Goal: Information Seeking & Learning: Learn about a topic

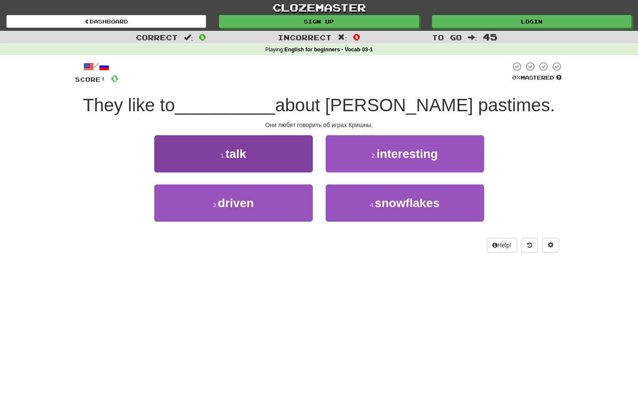
click at [286, 144] on button "1 . talk" at bounding box center [233, 153] width 158 height 37
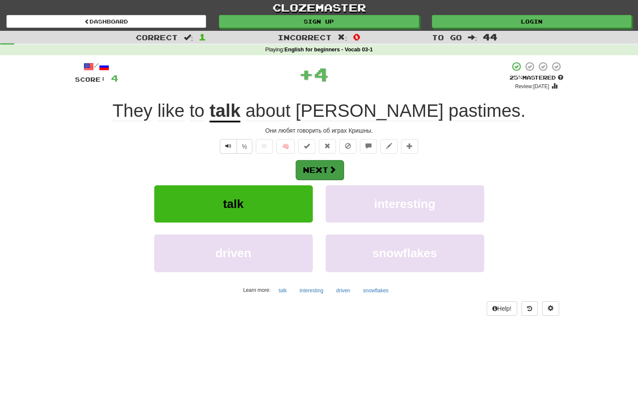
click at [315, 173] on button "Next" at bounding box center [320, 170] width 48 height 20
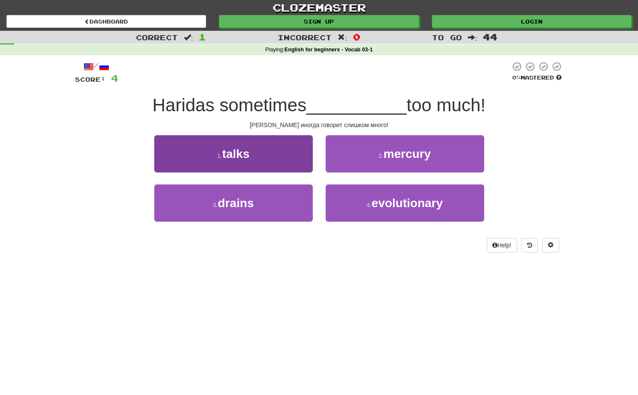
click at [254, 155] on button "1 . talks" at bounding box center [233, 153] width 158 height 37
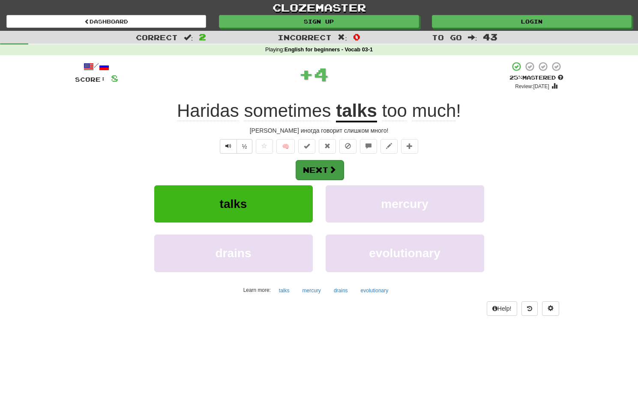
click at [303, 175] on button "Next" at bounding box center [320, 170] width 48 height 20
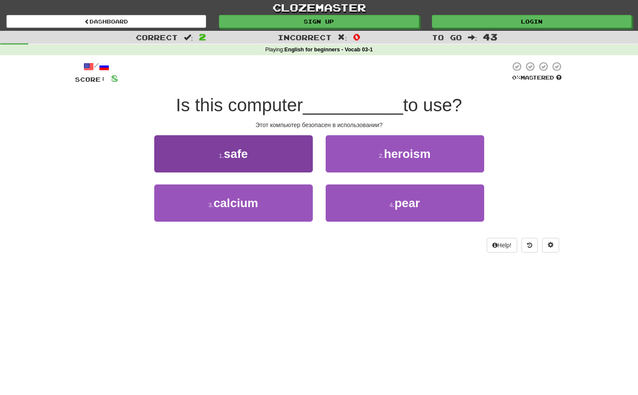
click at [271, 158] on button "1 . safe" at bounding box center [233, 153] width 158 height 37
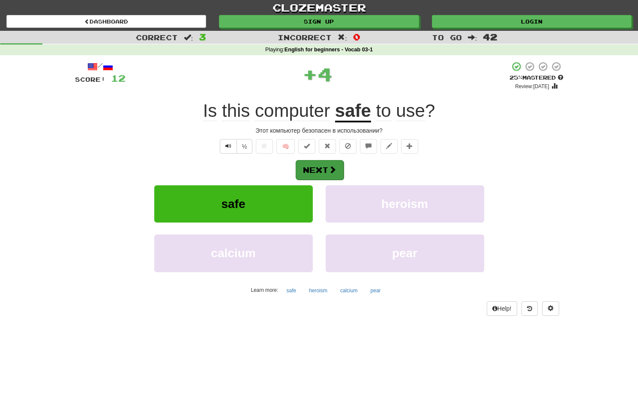
click at [326, 172] on button "Next" at bounding box center [320, 170] width 48 height 20
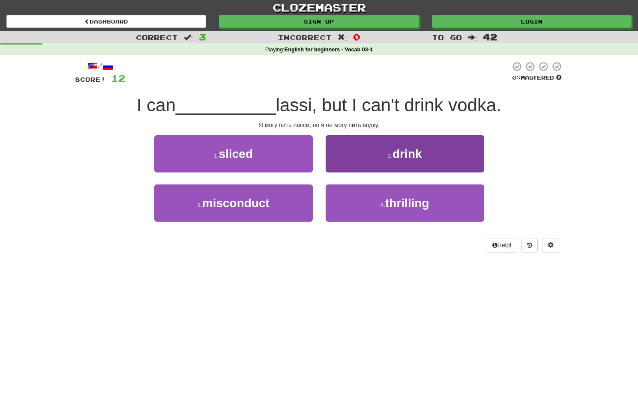
click at [345, 147] on button "2 . drink" at bounding box center [405, 153] width 158 height 37
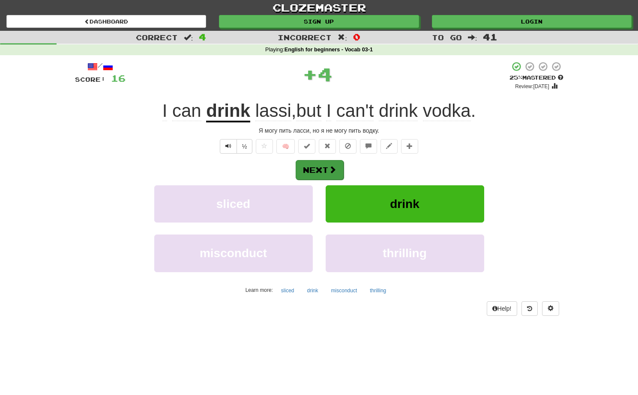
click at [316, 160] on button "Next" at bounding box center [320, 170] width 48 height 20
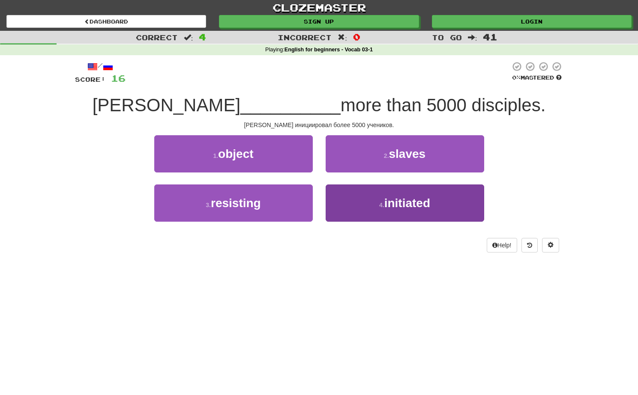
click at [350, 195] on button "4 . initiated" at bounding box center [405, 203] width 158 height 37
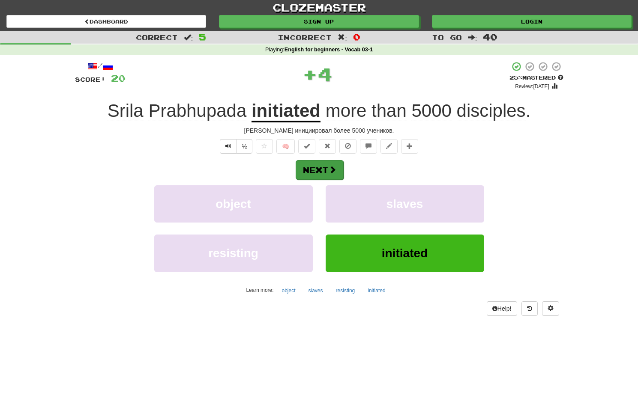
click at [327, 177] on button "Next" at bounding box center [320, 170] width 48 height 20
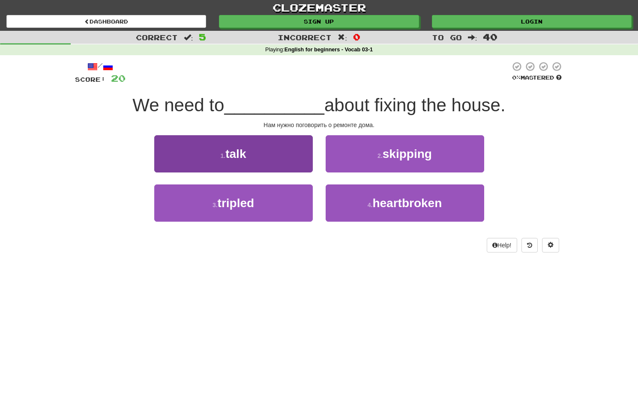
click at [298, 154] on button "1 . talk" at bounding box center [233, 153] width 158 height 37
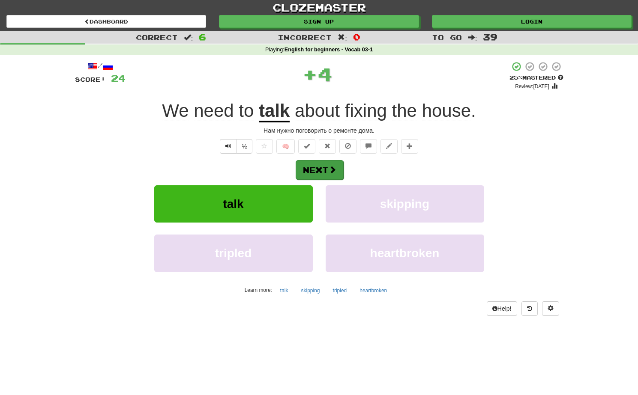
click at [318, 167] on button "Next" at bounding box center [320, 170] width 48 height 20
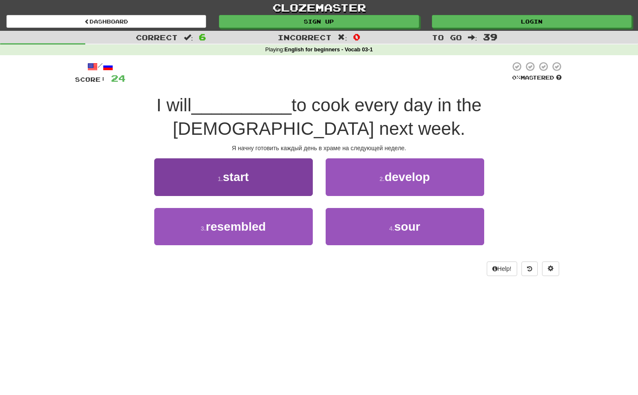
click at [269, 158] on button "1 . start" at bounding box center [233, 176] width 158 height 37
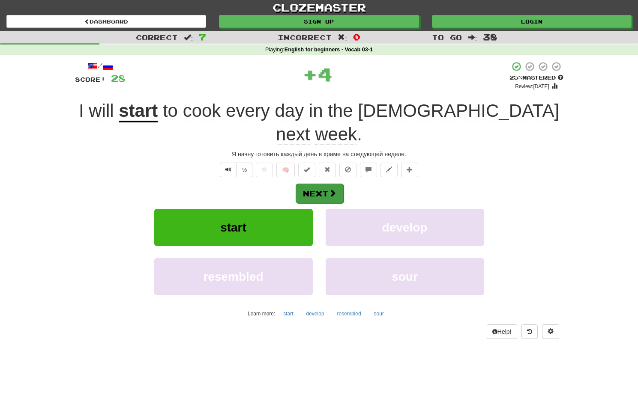
click at [311, 184] on button "Next" at bounding box center [320, 194] width 48 height 20
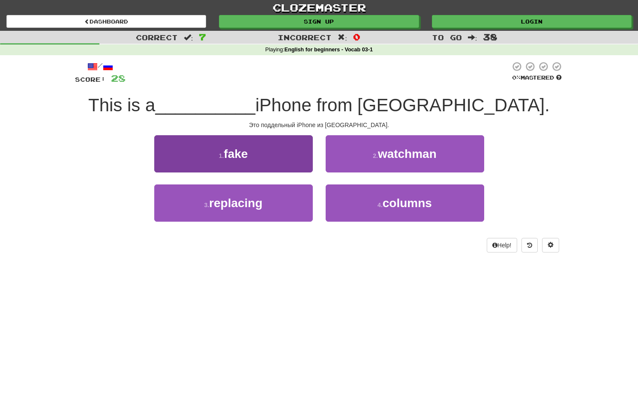
click at [266, 149] on button "1 . fake" at bounding box center [233, 153] width 158 height 37
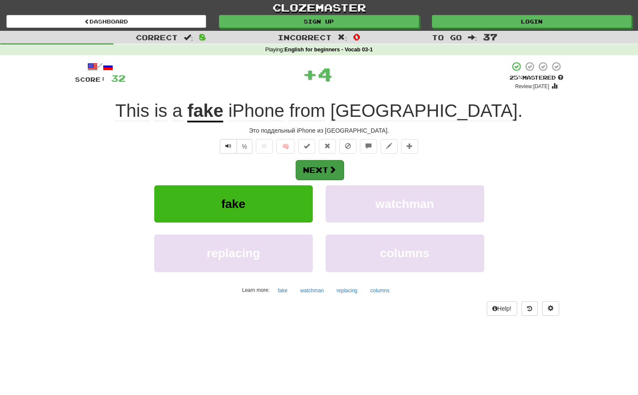
click at [309, 166] on button "Next" at bounding box center [320, 170] width 48 height 20
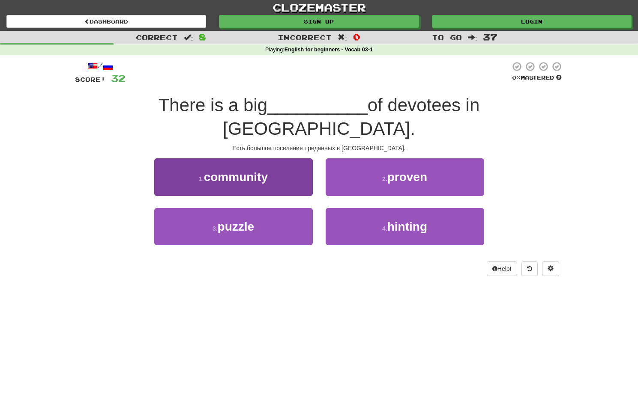
click at [277, 165] on button "1 . community" at bounding box center [233, 176] width 158 height 37
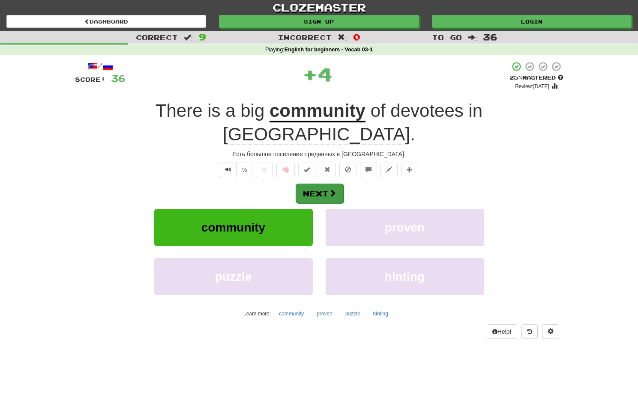
click at [323, 184] on button "Next" at bounding box center [320, 194] width 48 height 20
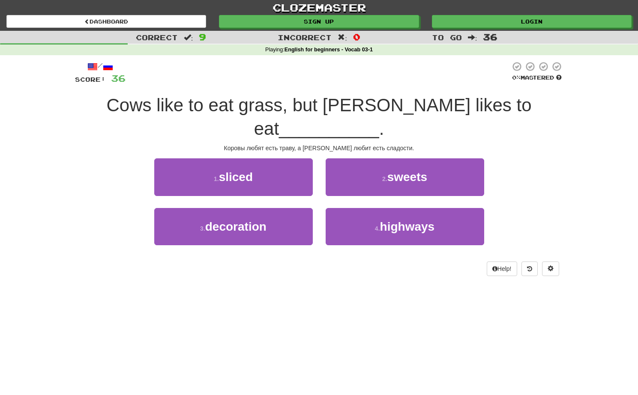
click at [407, 170] on span "sweets" at bounding box center [407, 176] width 40 height 13
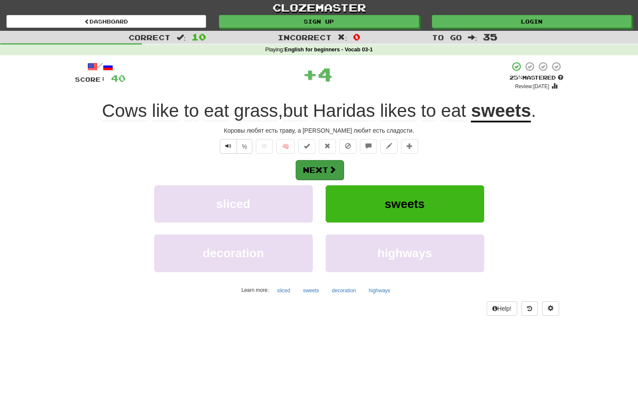
click at [328, 172] on button "Next" at bounding box center [320, 170] width 48 height 20
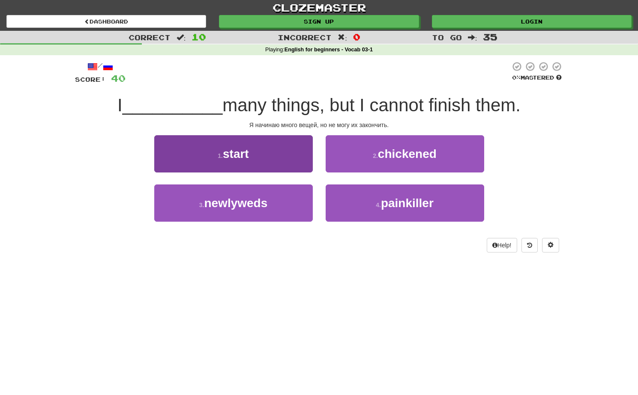
click at [268, 144] on button "1 . start" at bounding box center [233, 153] width 158 height 37
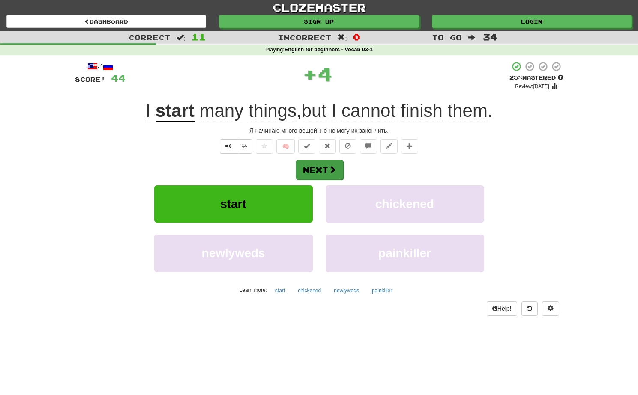
click at [306, 171] on button "Next" at bounding box center [320, 170] width 48 height 20
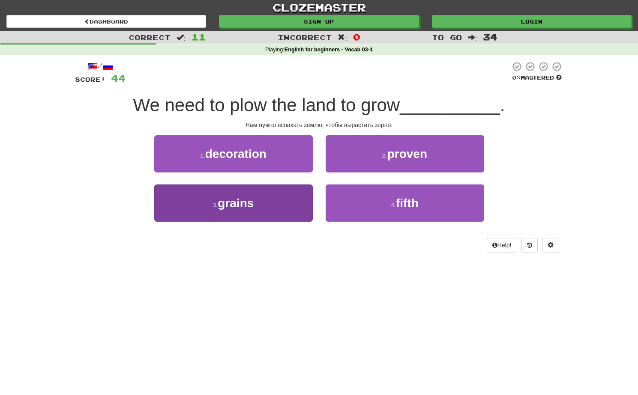
click at [269, 205] on button "3 . grains" at bounding box center [233, 203] width 158 height 37
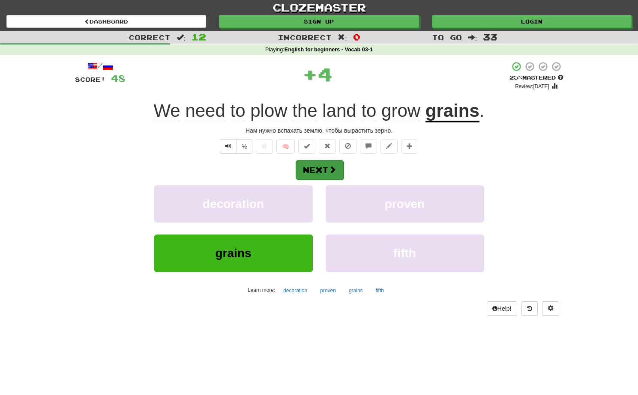
click at [323, 174] on button "Next" at bounding box center [320, 170] width 48 height 20
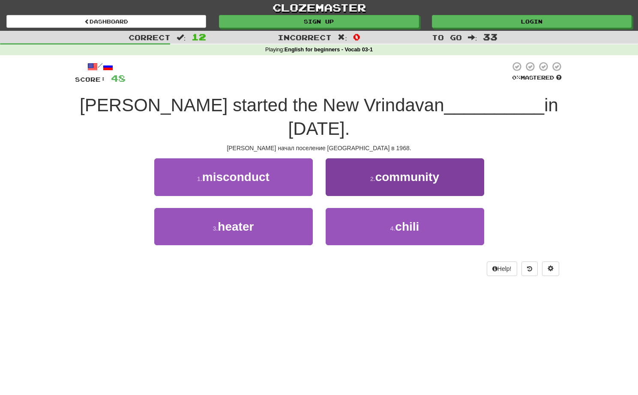
click at [354, 170] on button "2 . community" at bounding box center [405, 176] width 158 height 37
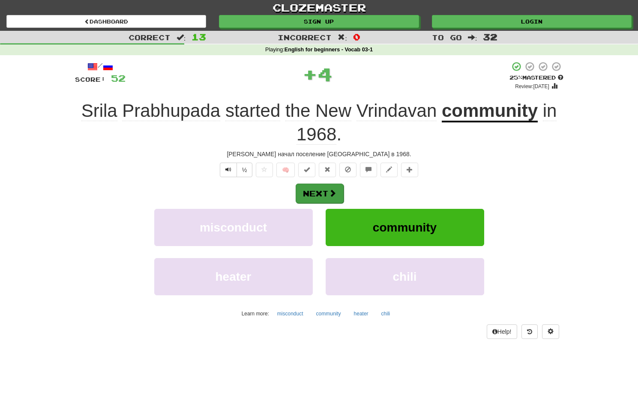
click at [316, 197] on button "Next" at bounding box center [320, 194] width 48 height 20
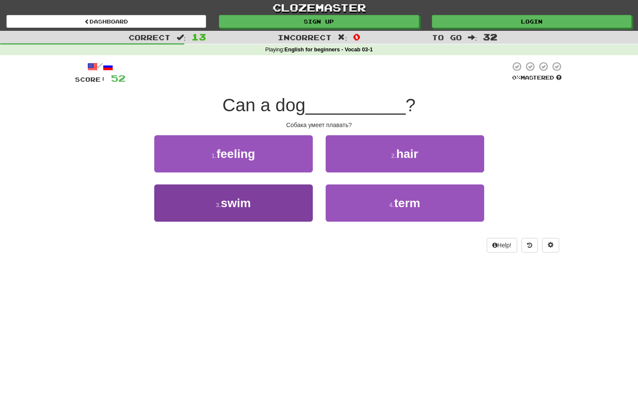
click at [281, 204] on button "3 . swim" at bounding box center [233, 203] width 158 height 37
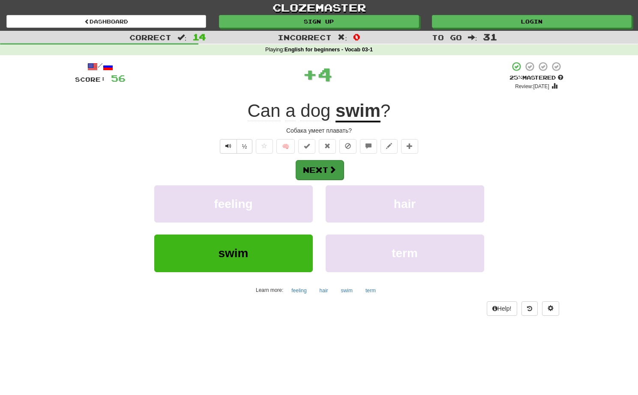
click at [327, 172] on button "Next" at bounding box center [320, 170] width 48 height 20
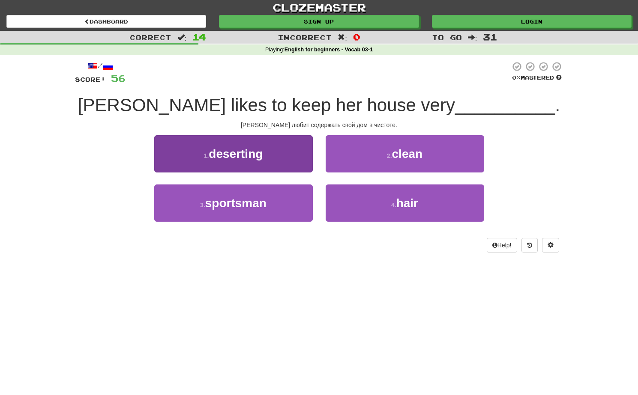
click at [281, 164] on button "1 . deserting" at bounding box center [233, 153] width 158 height 37
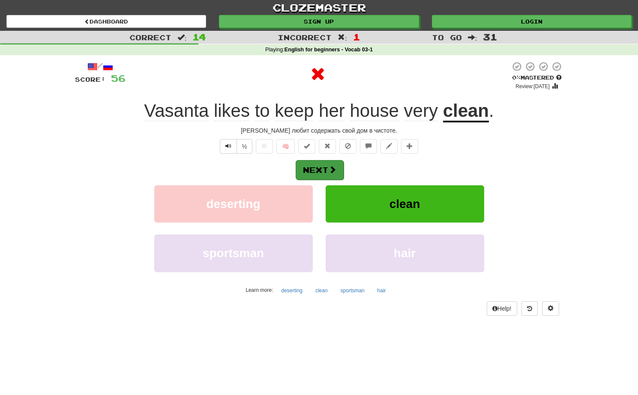
click at [314, 166] on button "Next" at bounding box center [320, 170] width 48 height 20
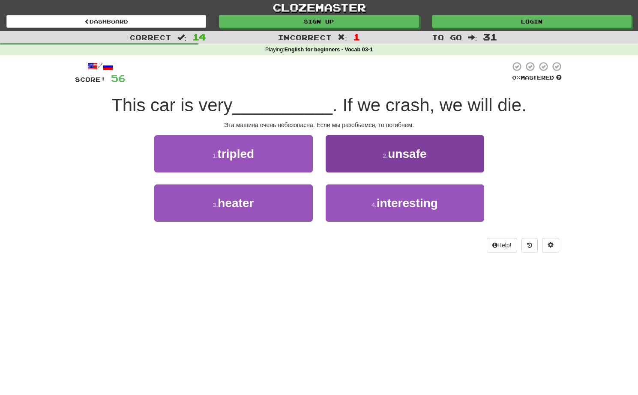
click at [348, 149] on button "2 . unsafe" at bounding box center [405, 153] width 158 height 37
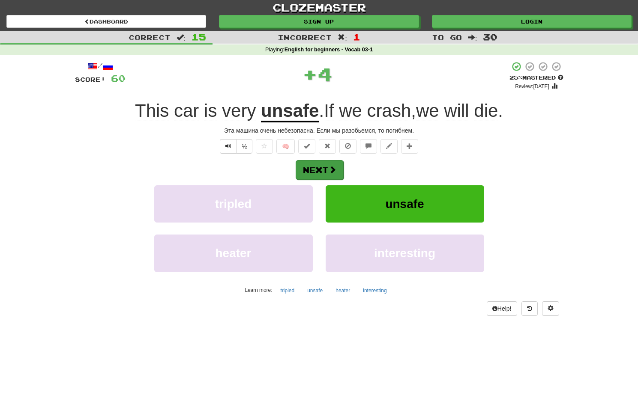
click at [315, 164] on button "Next" at bounding box center [320, 170] width 48 height 20
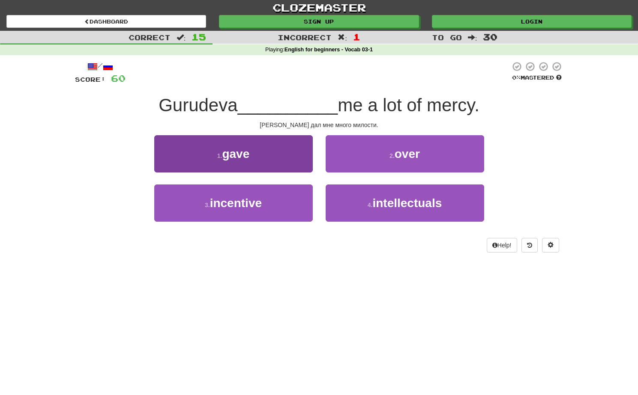
click at [299, 155] on button "1 . gave" at bounding box center [233, 153] width 158 height 37
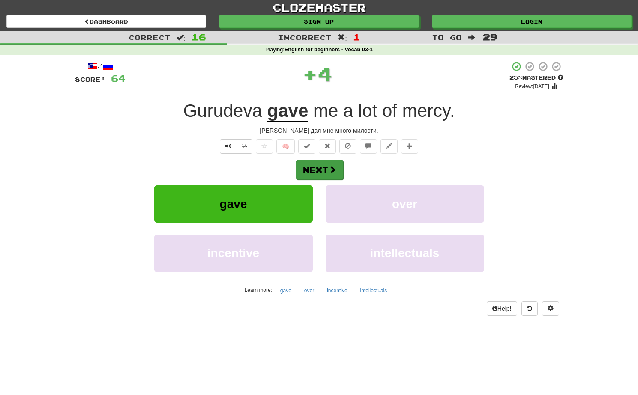
click at [321, 168] on button "Next" at bounding box center [320, 170] width 48 height 20
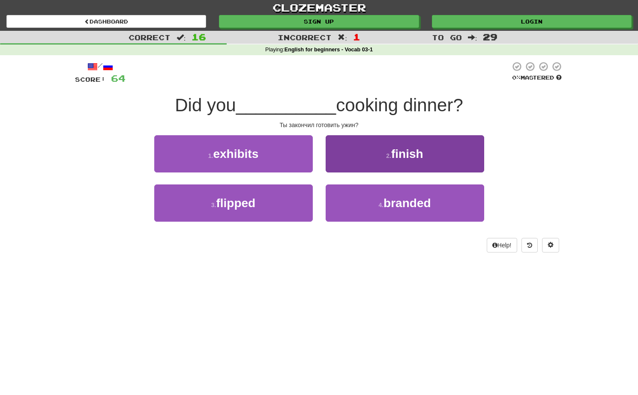
click at [374, 164] on button "2 . finish" at bounding box center [405, 153] width 158 height 37
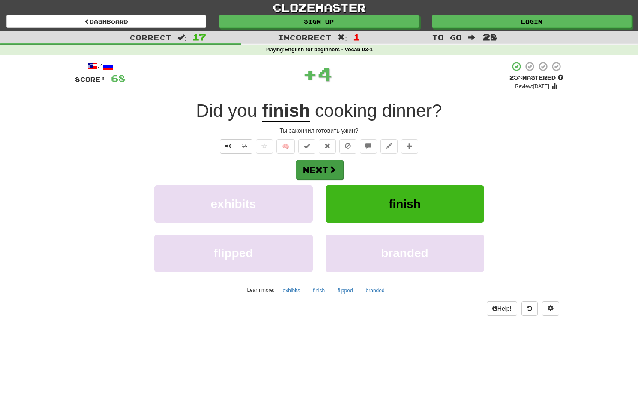
click at [326, 169] on button "Next" at bounding box center [320, 170] width 48 height 20
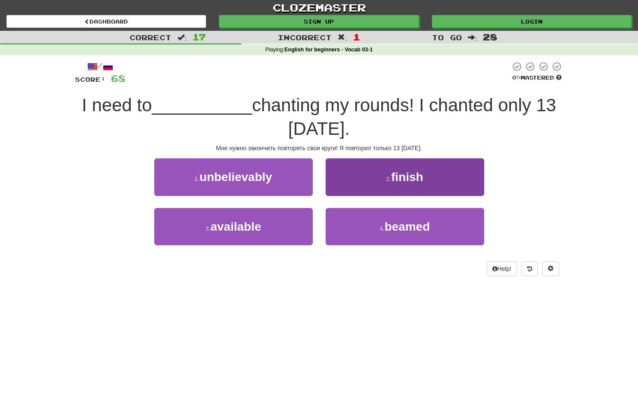
click at [355, 174] on button "2 . finish" at bounding box center [405, 176] width 158 height 37
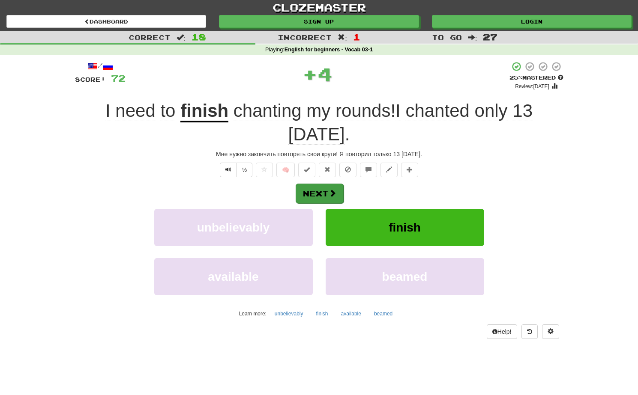
click at [326, 187] on button "Next" at bounding box center [320, 194] width 48 height 20
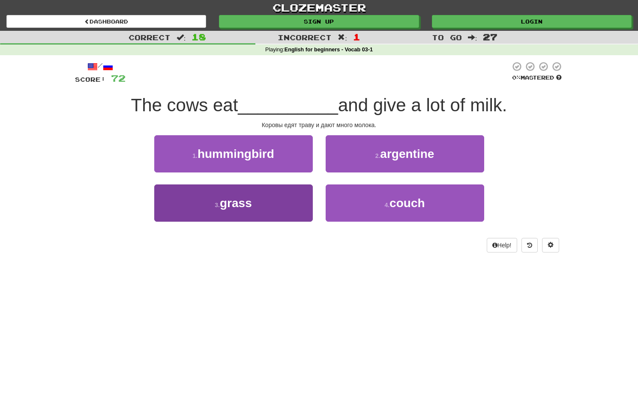
click at [264, 204] on button "3 . grass" at bounding box center [233, 203] width 158 height 37
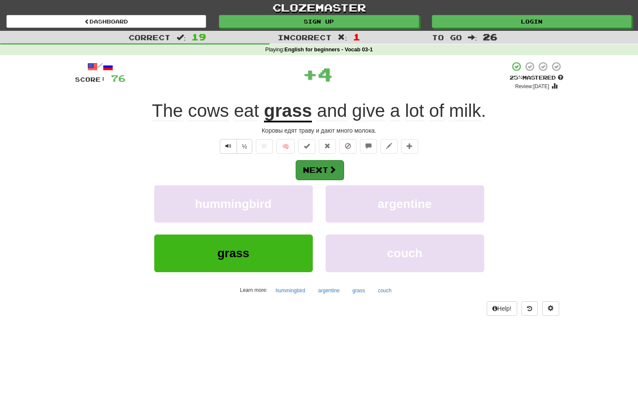
click at [319, 163] on button "Next" at bounding box center [320, 170] width 48 height 20
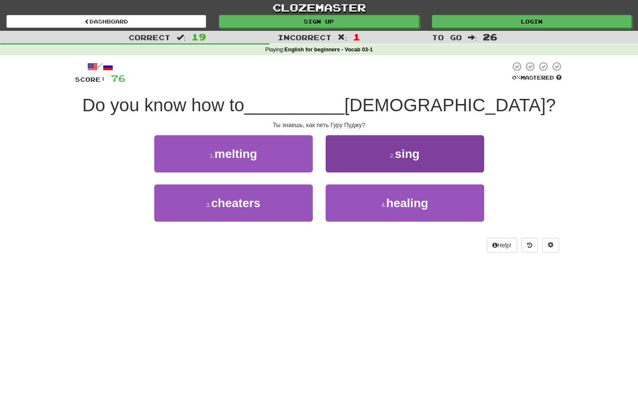
click at [366, 163] on button "2 . sing" at bounding box center [405, 153] width 158 height 37
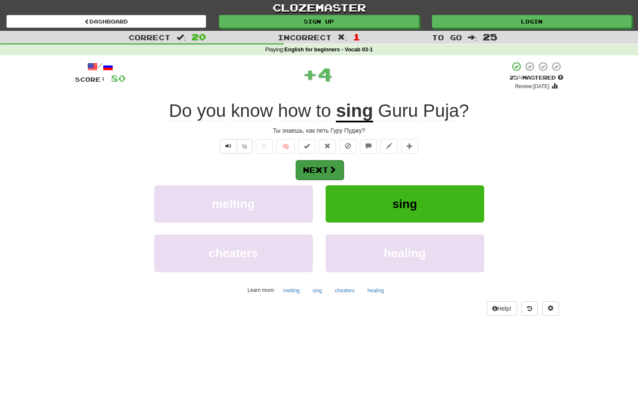
click at [320, 174] on button "Next" at bounding box center [320, 170] width 48 height 20
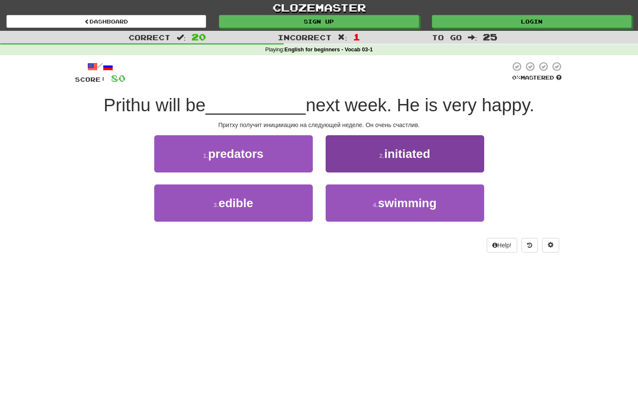
click at [334, 164] on button "2 . initiated" at bounding box center [405, 153] width 158 height 37
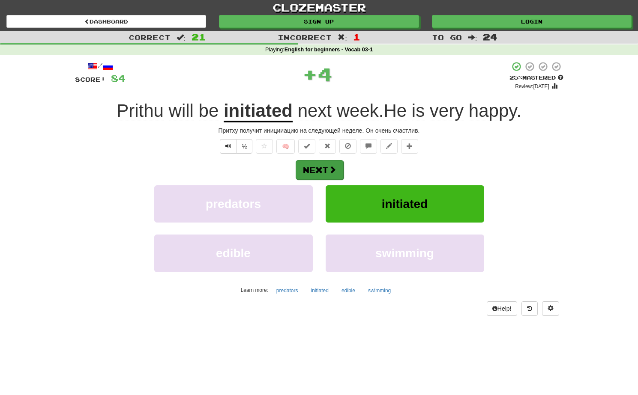
click at [314, 166] on button "Next" at bounding box center [320, 170] width 48 height 20
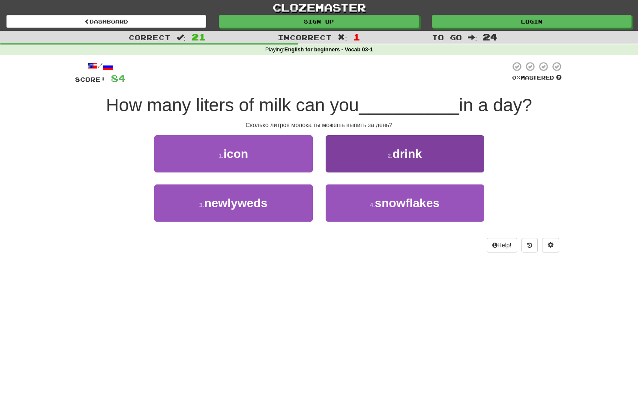
click at [379, 148] on button "2 . drink" at bounding box center [405, 153] width 158 height 37
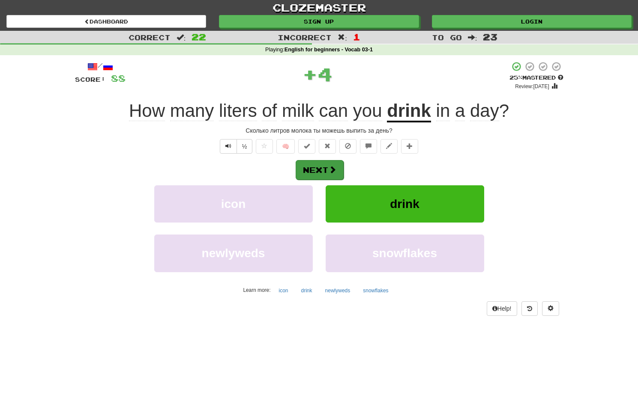
click at [327, 170] on button "Next" at bounding box center [320, 170] width 48 height 20
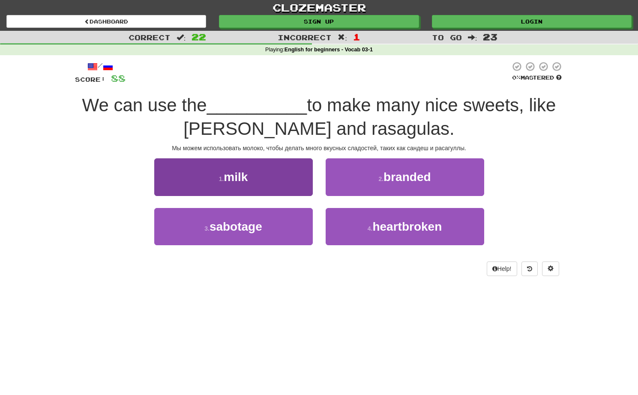
click at [241, 173] on span "milk" at bounding box center [236, 176] width 24 height 13
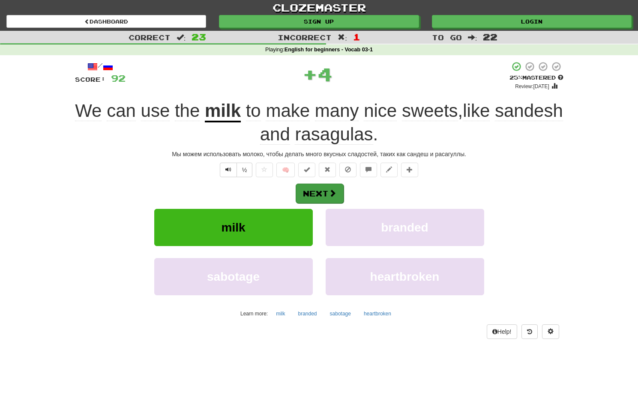
click at [314, 189] on button "Next" at bounding box center [320, 194] width 48 height 20
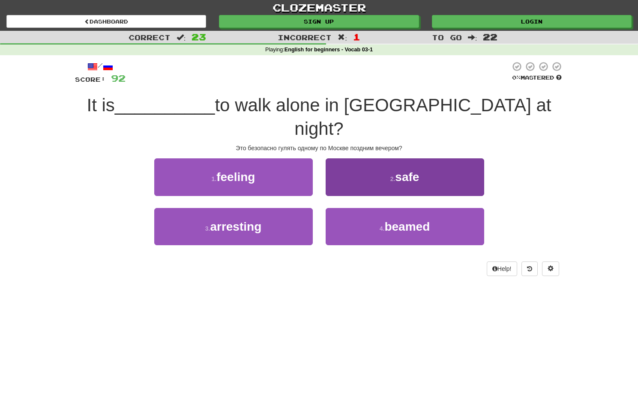
click at [365, 158] on button "2 . safe" at bounding box center [405, 176] width 158 height 37
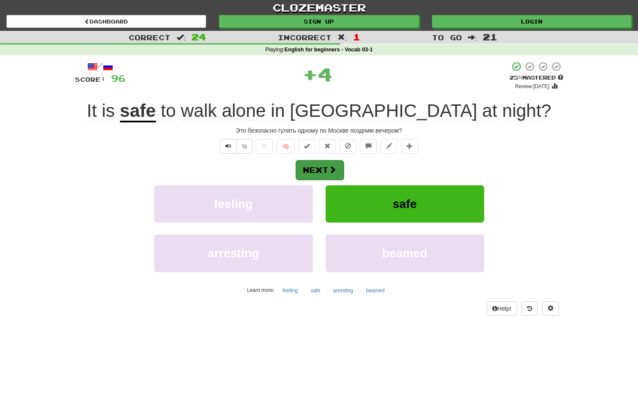
click at [323, 176] on button "Next" at bounding box center [320, 170] width 48 height 20
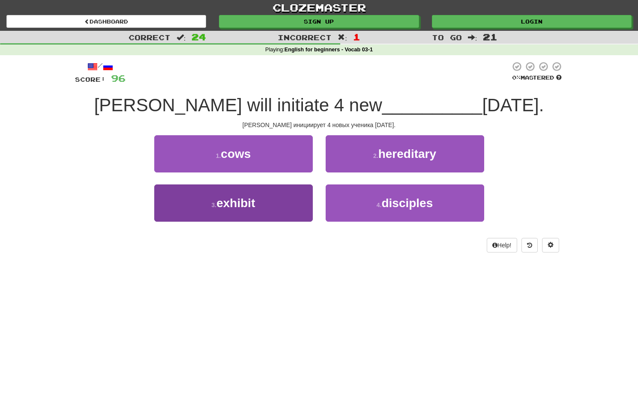
click at [272, 209] on button "3 . exhibit" at bounding box center [233, 203] width 158 height 37
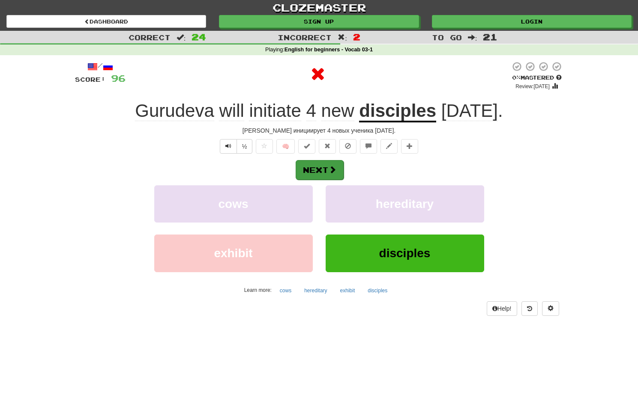
click at [335, 166] on span at bounding box center [333, 170] width 8 height 8
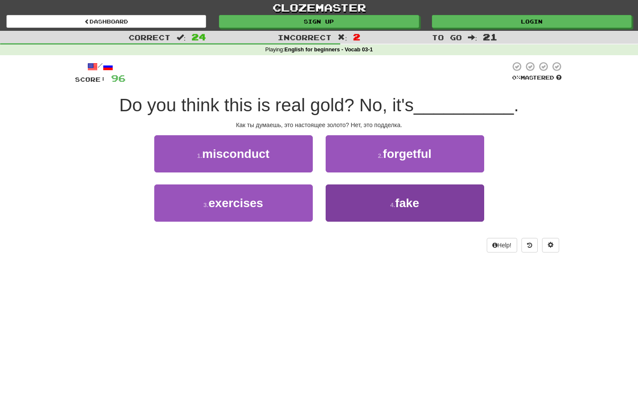
click at [370, 193] on button "4 . fake" at bounding box center [405, 203] width 158 height 37
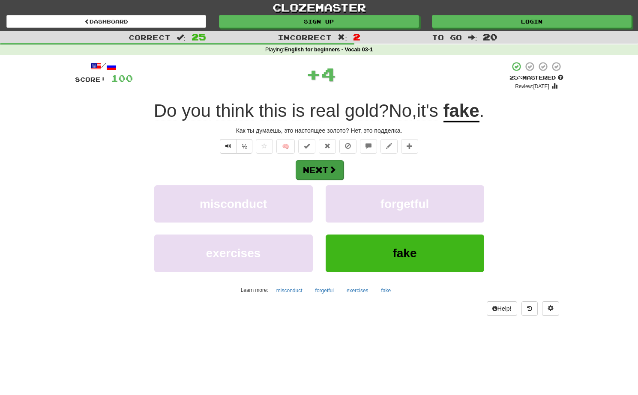
click at [329, 161] on button "Next" at bounding box center [320, 170] width 48 height 20
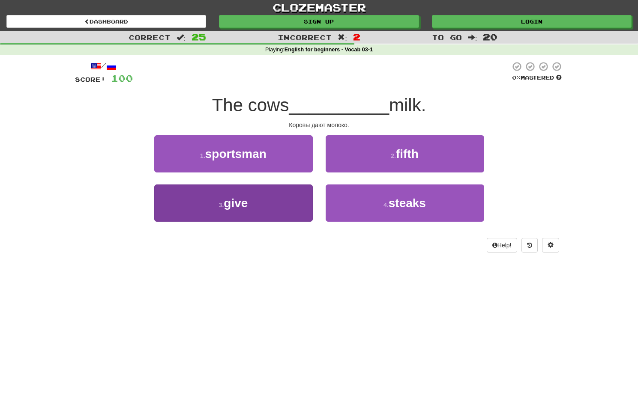
click at [245, 210] on button "3 . give" at bounding box center [233, 203] width 158 height 37
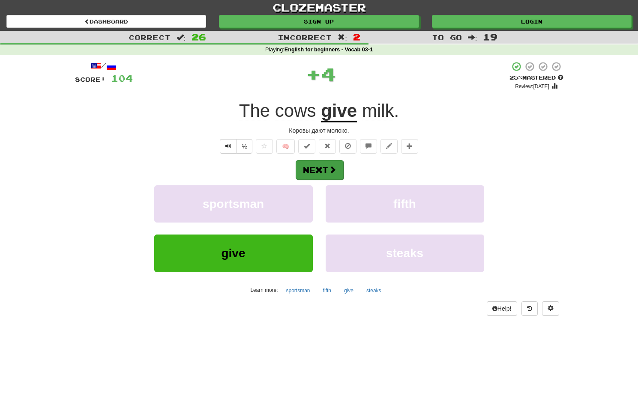
click at [320, 176] on button "Next" at bounding box center [320, 170] width 48 height 20
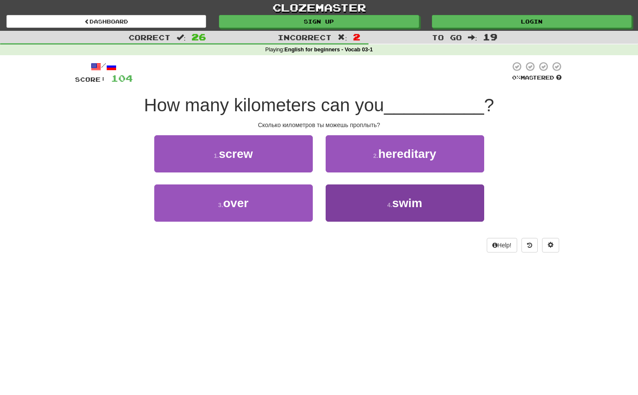
click at [345, 213] on button "4 . swim" at bounding box center [405, 203] width 158 height 37
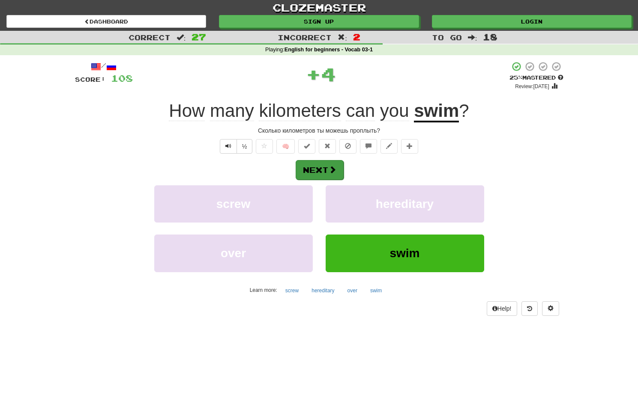
click at [317, 162] on button "Next" at bounding box center [320, 170] width 48 height 20
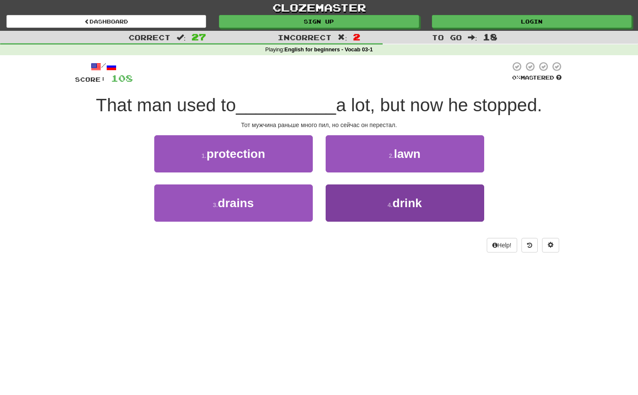
click at [349, 191] on button "4 . drink" at bounding box center [405, 203] width 158 height 37
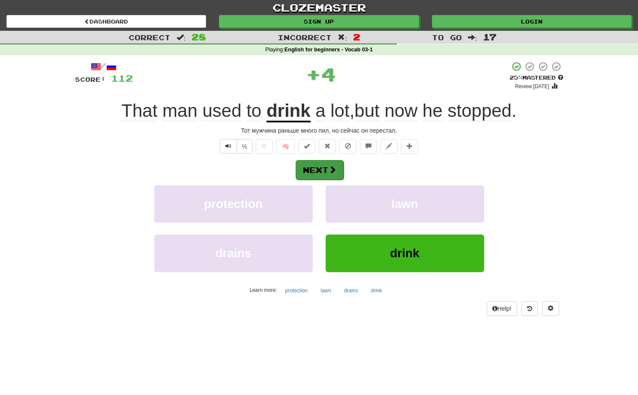
click at [312, 161] on button "Next" at bounding box center [320, 170] width 48 height 20
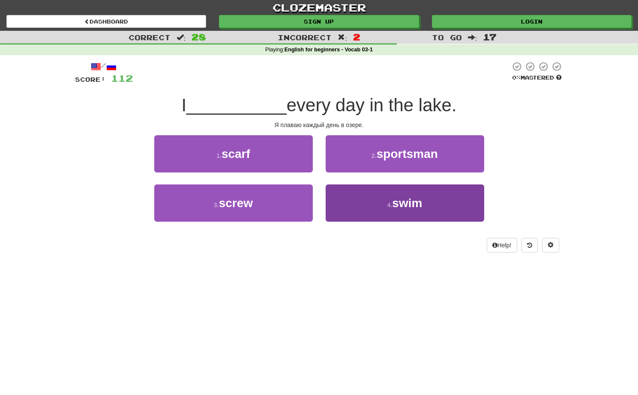
click at [348, 203] on button "4 . swim" at bounding box center [405, 203] width 158 height 37
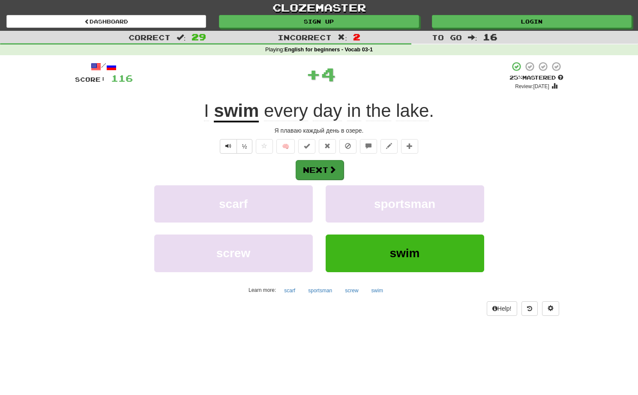
click at [319, 167] on button "Next" at bounding box center [320, 170] width 48 height 20
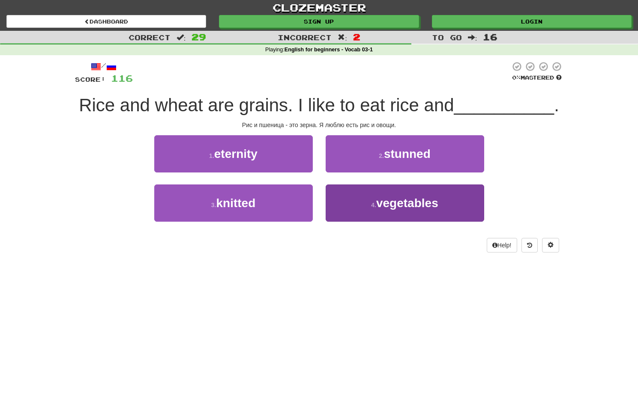
click at [382, 209] on button "4 . vegetables" at bounding box center [405, 203] width 158 height 37
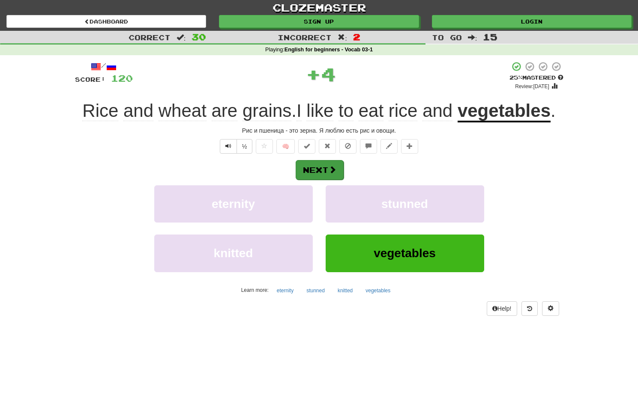
click at [335, 171] on span at bounding box center [333, 170] width 8 height 8
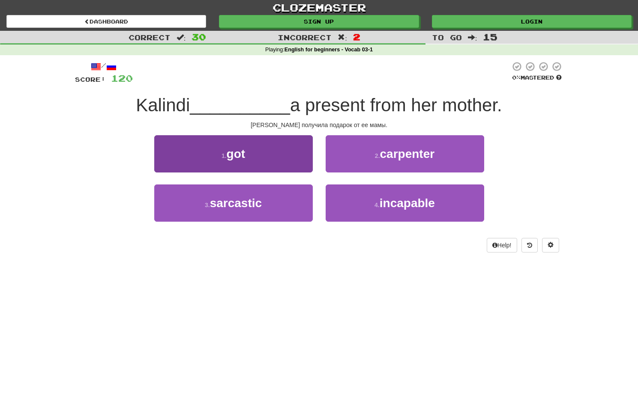
click at [291, 166] on button "1 . got" at bounding box center [233, 153] width 158 height 37
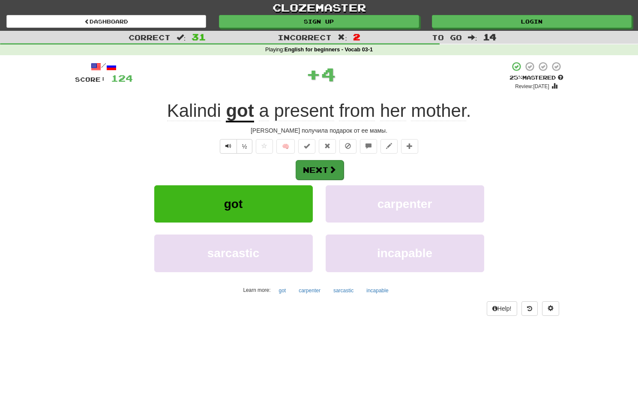
click at [313, 165] on button "Next" at bounding box center [320, 170] width 48 height 20
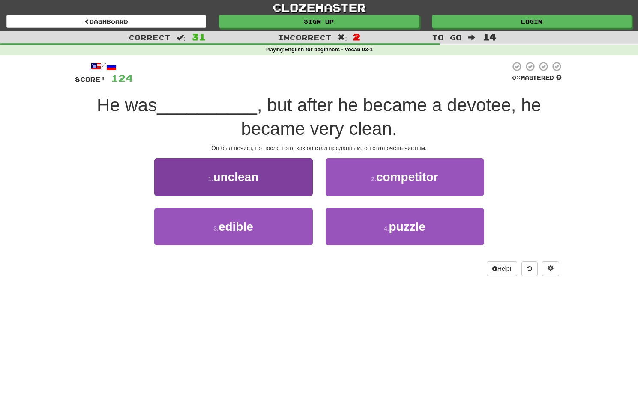
click at [252, 171] on span "unclean" at bounding box center [235, 176] width 45 height 13
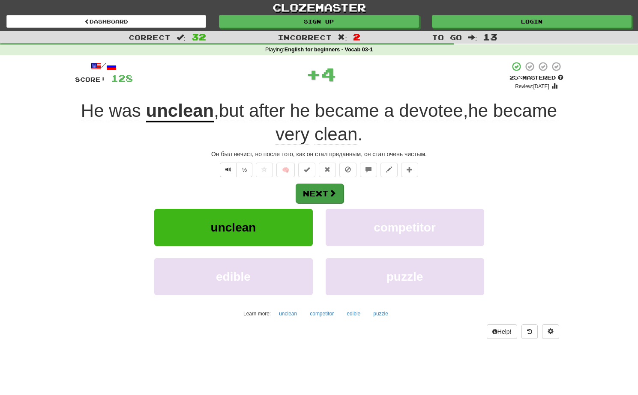
click at [307, 188] on button "Next" at bounding box center [320, 194] width 48 height 20
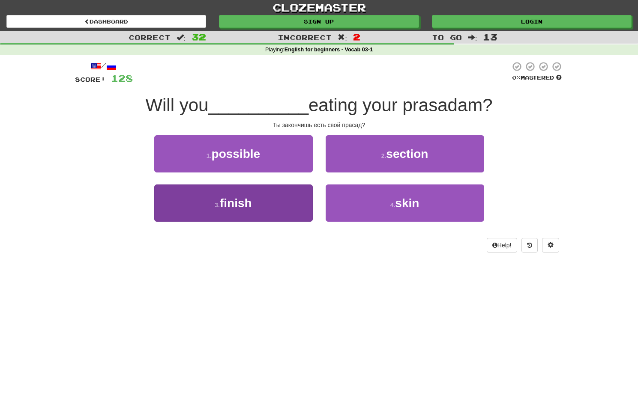
click at [267, 205] on button "3 . finish" at bounding box center [233, 203] width 158 height 37
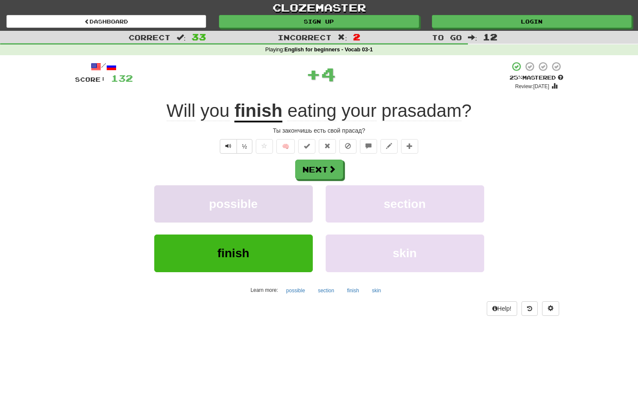
click at [303, 186] on button "possible" at bounding box center [233, 203] width 158 height 37
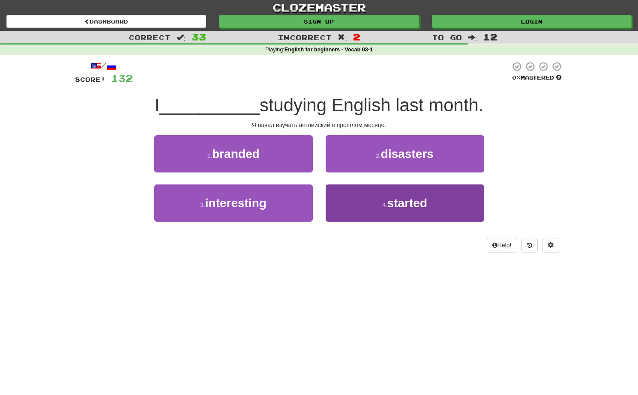
click at [365, 204] on button "4 . started" at bounding box center [405, 203] width 158 height 37
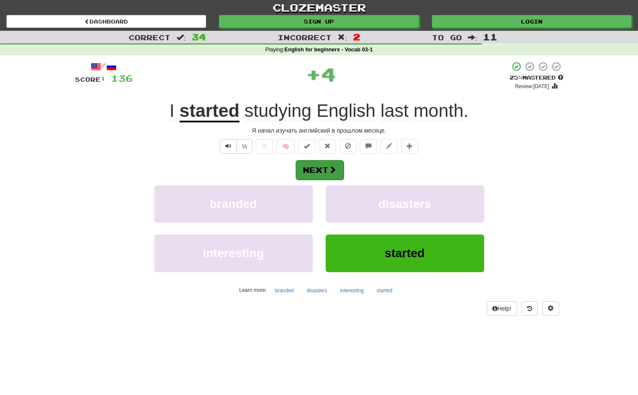
click at [331, 170] on span at bounding box center [333, 170] width 8 height 8
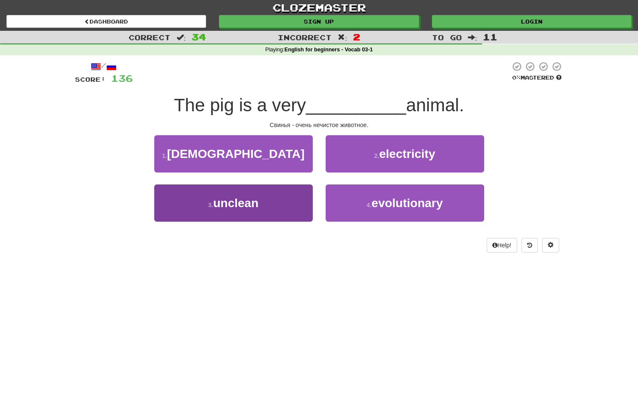
click at [294, 209] on button "3 . unclean" at bounding box center [233, 203] width 158 height 37
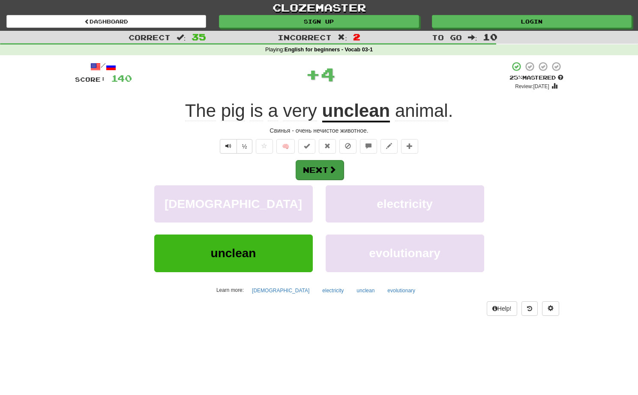
click at [331, 171] on span at bounding box center [333, 170] width 8 height 8
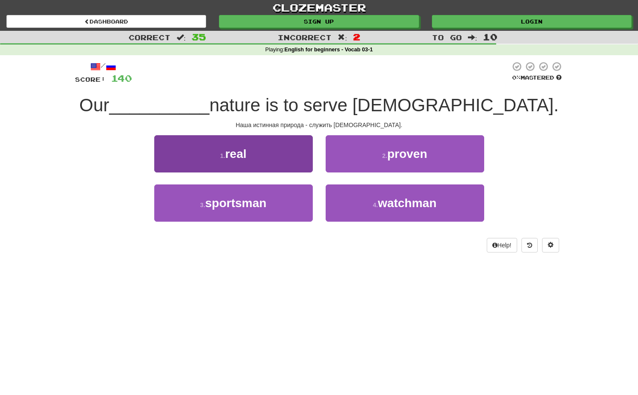
click at [291, 155] on button "1 . real" at bounding box center [233, 153] width 158 height 37
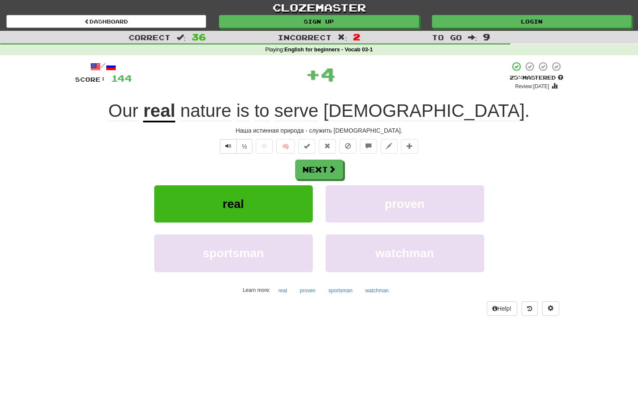
click at [271, 161] on div "Next" at bounding box center [319, 170] width 488 height 20
click at [309, 171] on button "Next" at bounding box center [320, 170] width 48 height 20
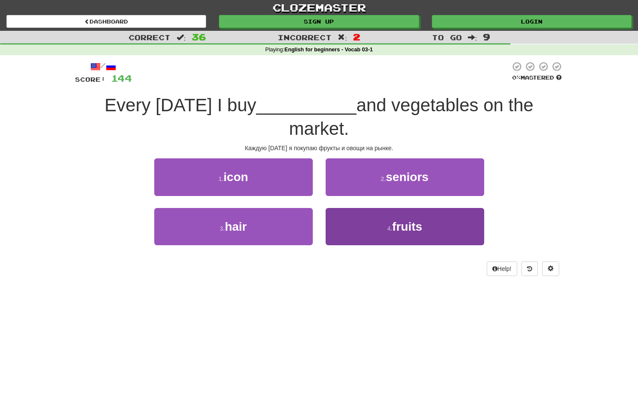
click at [338, 231] on button "4 . fruits" at bounding box center [405, 226] width 158 height 37
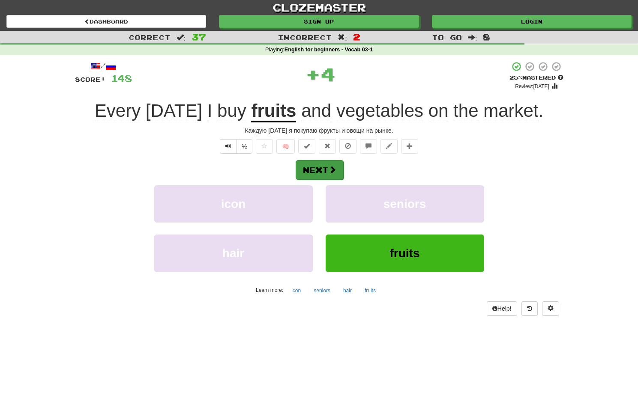
click at [304, 171] on button "Next" at bounding box center [320, 170] width 48 height 20
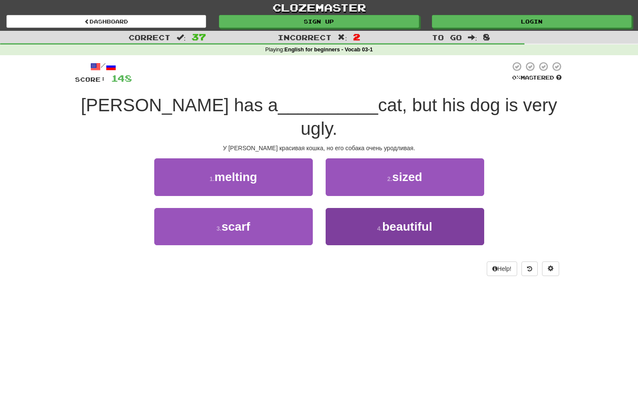
click at [370, 208] on button "4 . beautiful" at bounding box center [405, 226] width 158 height 37
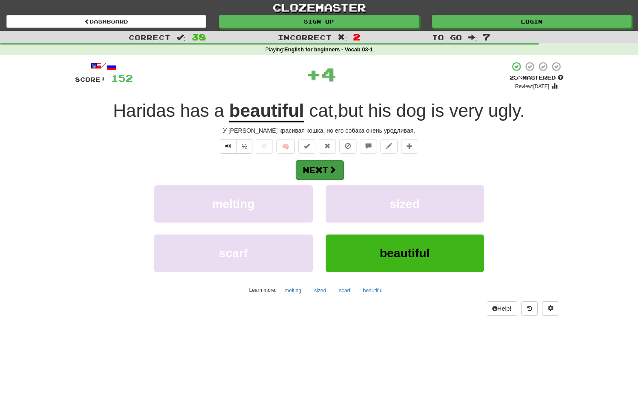
click at [322, 170] on button "Next" at bounding box center [320, 170] width 48 height 20
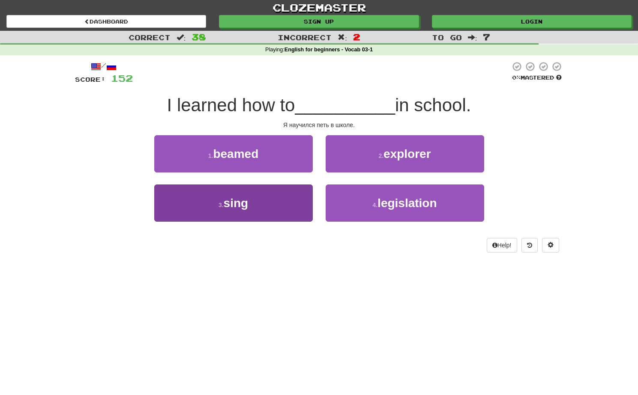
click at [280, 201] on button "3 . sing" at bounding box center [233, 203] width 158 height 37
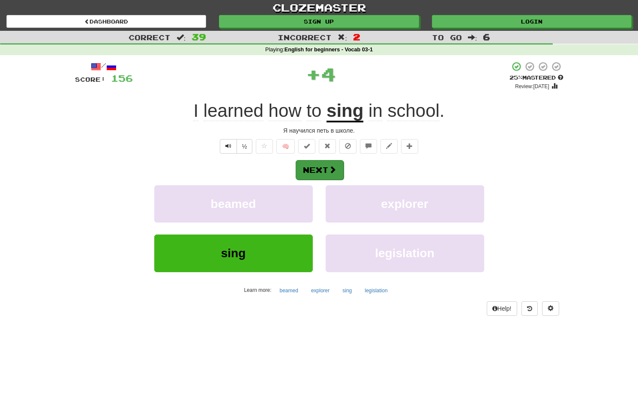
click at [320, 167] on button "Next" at bounding box center [320, 170] width 48 height 20
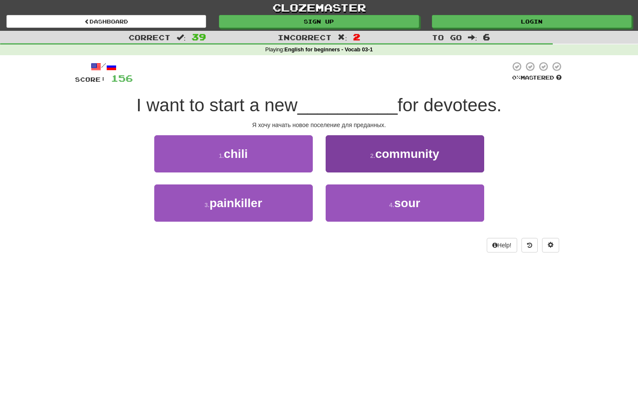
click at [361, 149] on button "2 . community" at bounding box center [405, 153] width 158 height 37
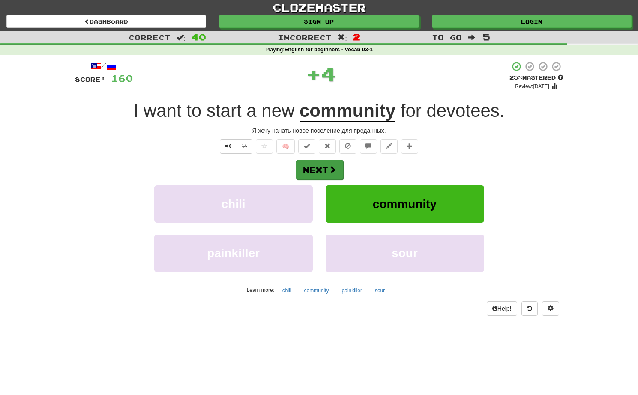
click at [318, 168] on button "Next" at bounding box center [320, 170] width 48 height 20
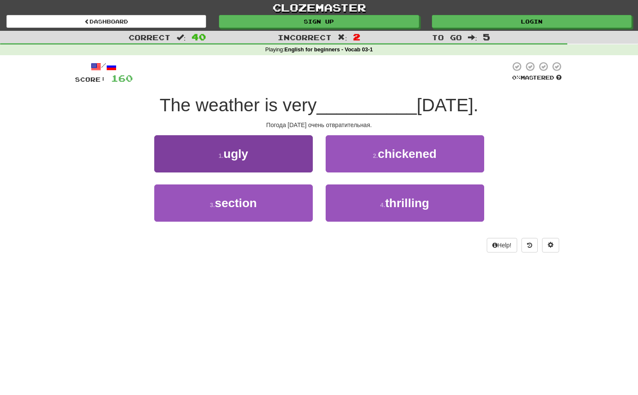
click at [302, 149] on button "1 . ugly" at bounding box center [233, 153] width 158 height 37
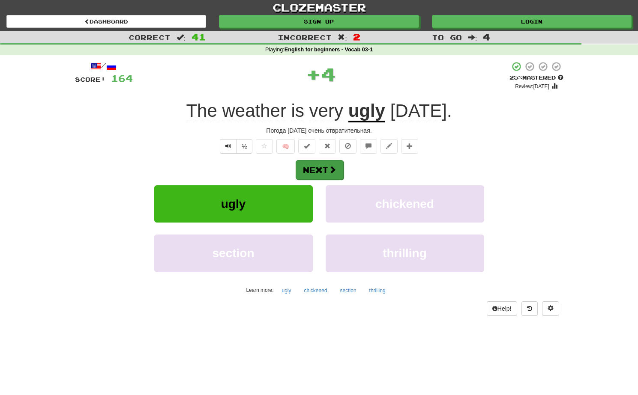
click at [329, 161] on button "Next" at bounding box center [320, 170] width 48 height 20
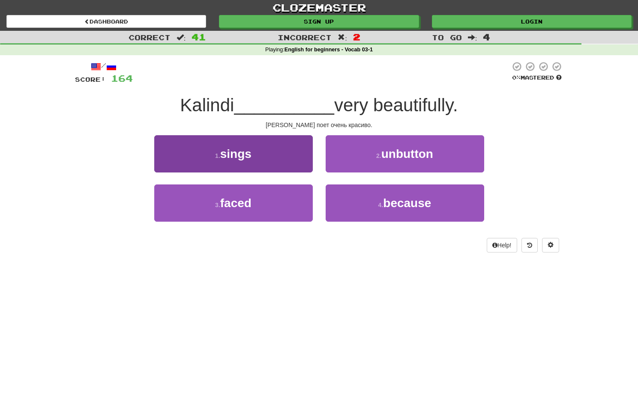
click at [289, 143] on button "1 . sings" at bounding box center [233, 153] width 158 height 37
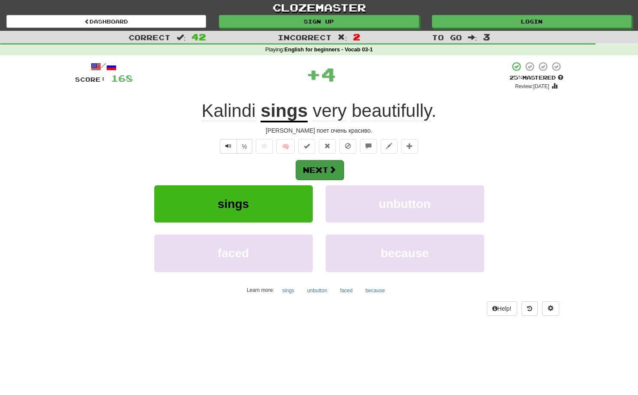
click at [330, 167] on span at bounding box center [333, 170] width 8 height 8
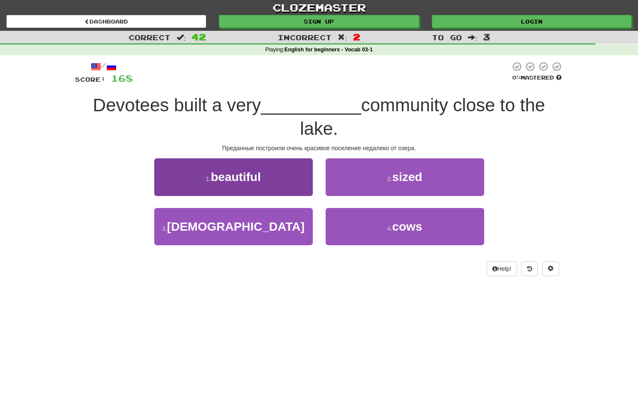
click at [273, 173] on button "1 . beautiful" at bounding box center [233, 176] width 158 height 37
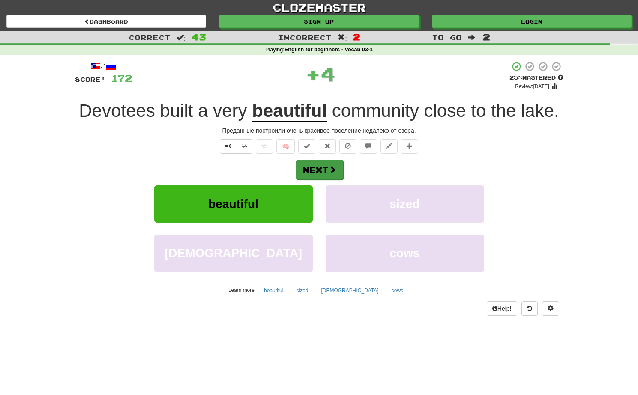
click at [318, 172] on button "Next" at bounding box center [320, 170] width 48 height 20
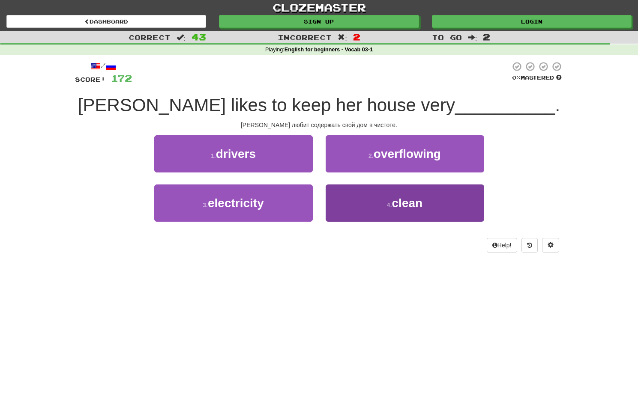
click at [384, 208] on button "4 . clean" at bounding box center [405, 203] width 158 height 37
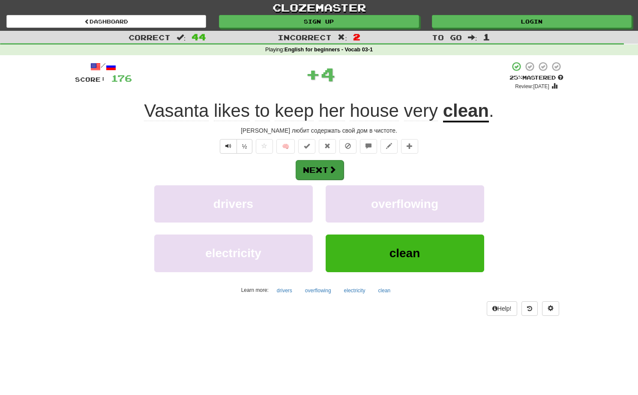
click at [331, 173] on span at bounding box center [333, 170] width 8 height 8
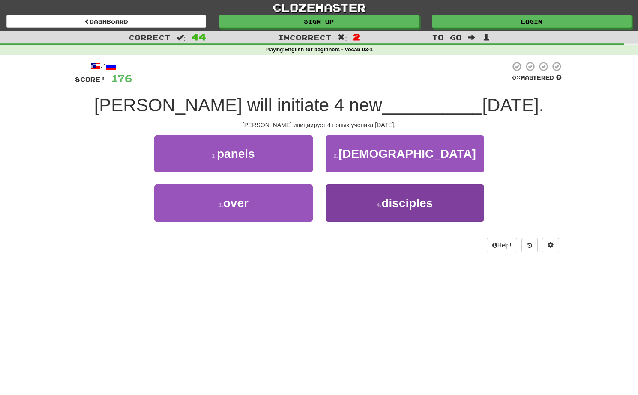
click at [353, 203] on button "4 . disciples" at bounding box center [405, 203] width 158 height 37
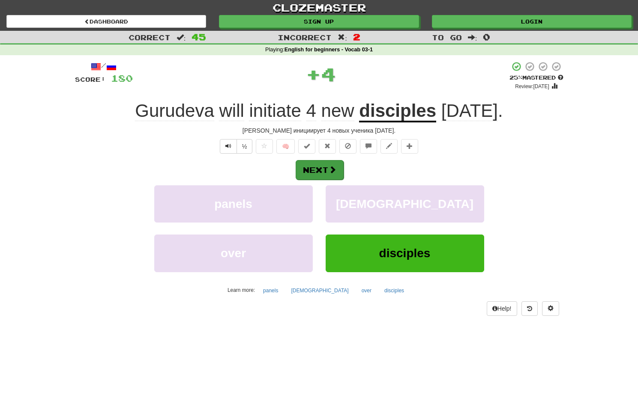
click at [329, 170] on span at bounding box center [333, 170] width 8 height 8
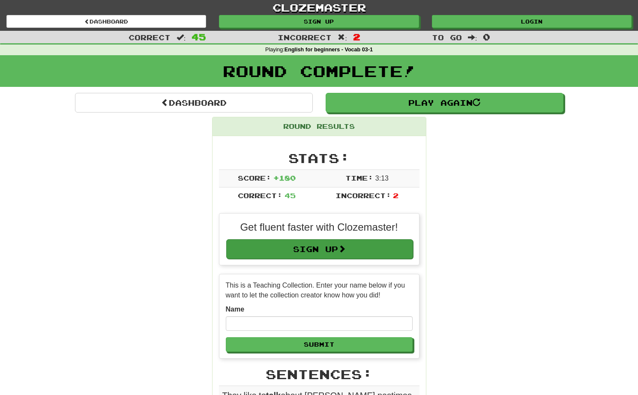
click at [345, 245] on span at bounding box center [342, 249] width 8 height 8
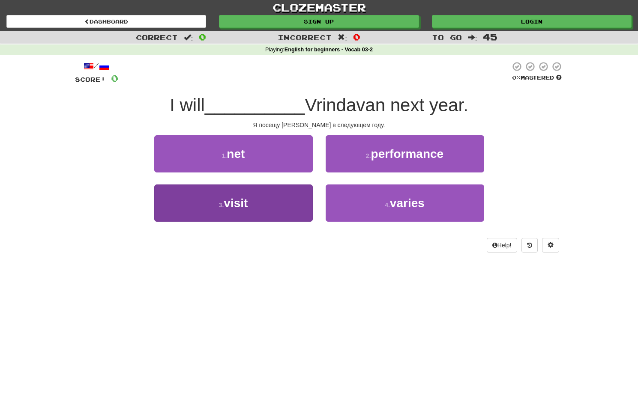
click at [267, 196] on button "3 . visit" at bounding box center [233, 203] width 158 height 37
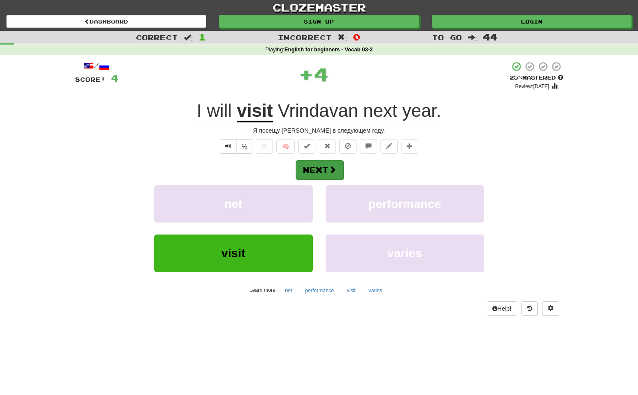
click at [324, 169] on button "Next" at bounding box center [320, 170] width 48 height 20
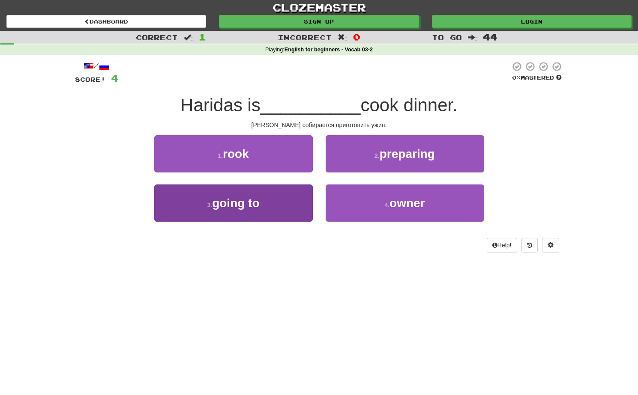
click at [259, 214] on button "3 . going to" at bounding box center [233, 203] width 158 height 37
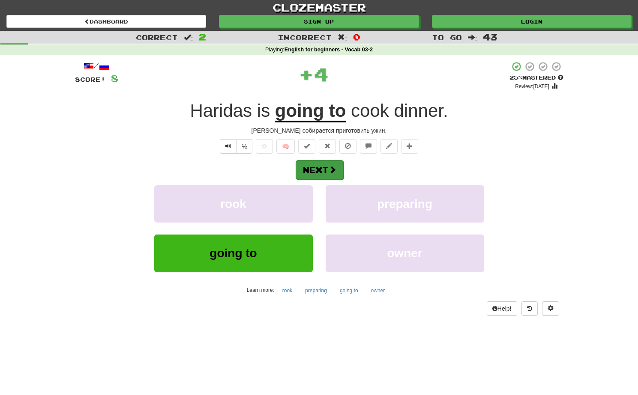
click at [320, 175] on button "Next" at bounding box center [320, 170] width 48 height 20
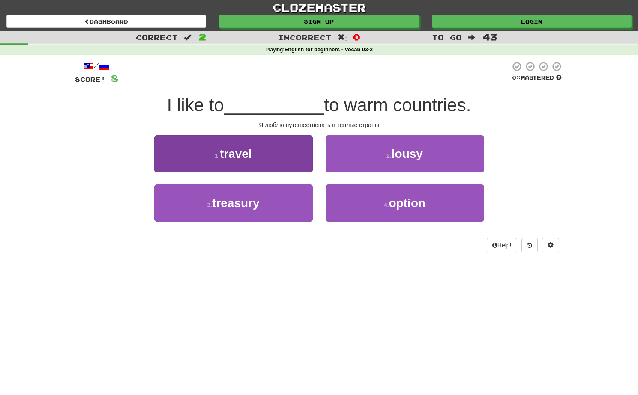
click at [276, 162] on button "1 . travel" at bounding box center [233, 153] width 158 height 37
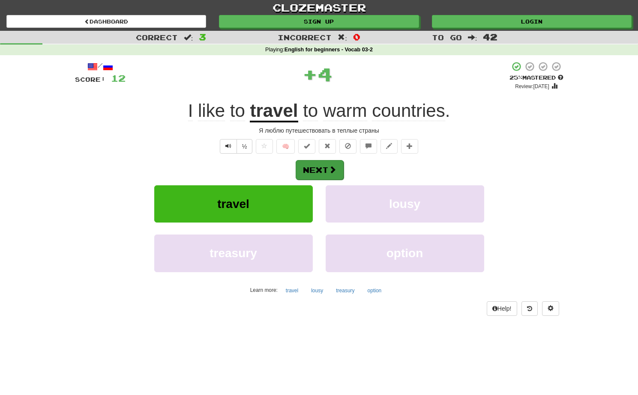
click at [318, 164] on button "Next" at bounding box center [320, 170] width 48 height 20
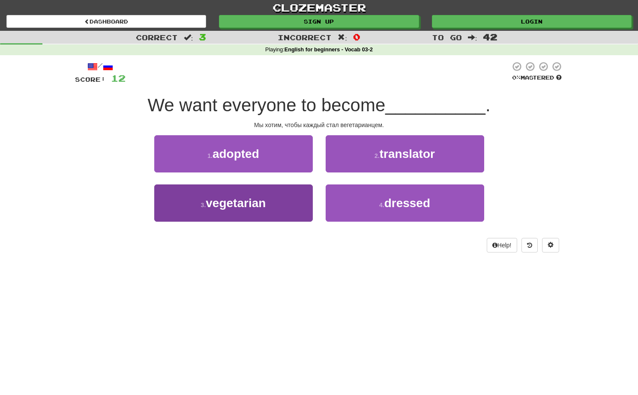
click at [254, 207] on span "vegetarian" at bounding box center [236, 203] width 60 height 13
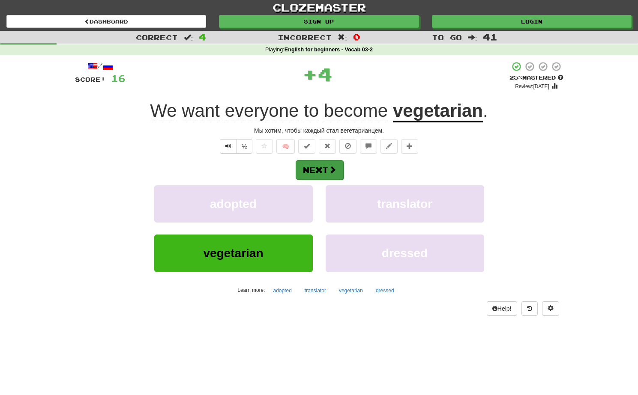
click at [324, 168] on button "Next" at bounding box center [320, 170] width 48 height 20
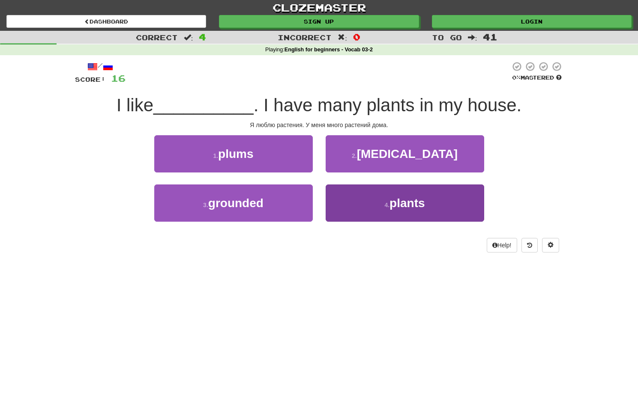
click at [356, 202] on button "4 . plants" at bounding box center [405, 203] width 158 height 37
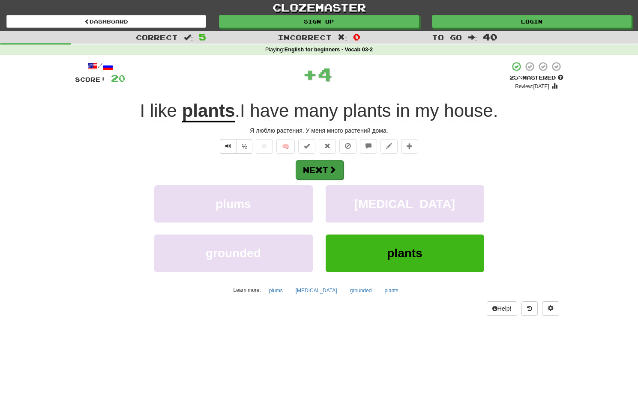
click at [326, 167] on button "Next" at bounding box center [320, 170] width 48 height 20
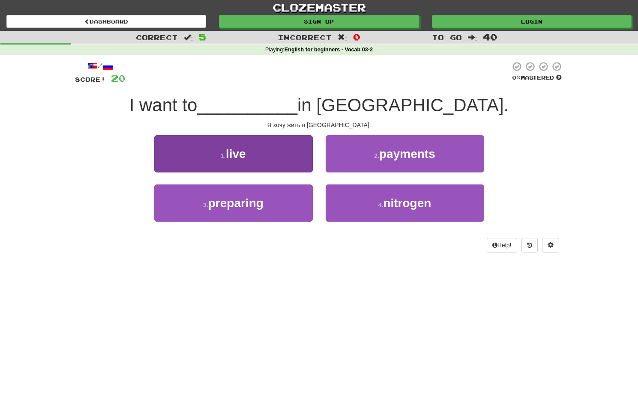
click at [295, 142] on button "1 . live" at bounding box center [233, 153] width 158 height 37
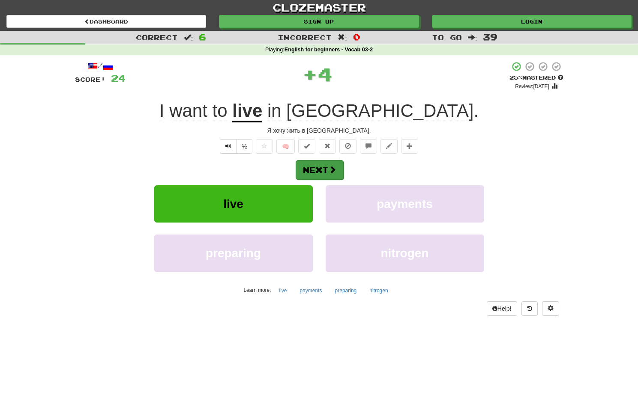
click at [332, 166] on span at bounding box center [333, 170] width 8 height 8
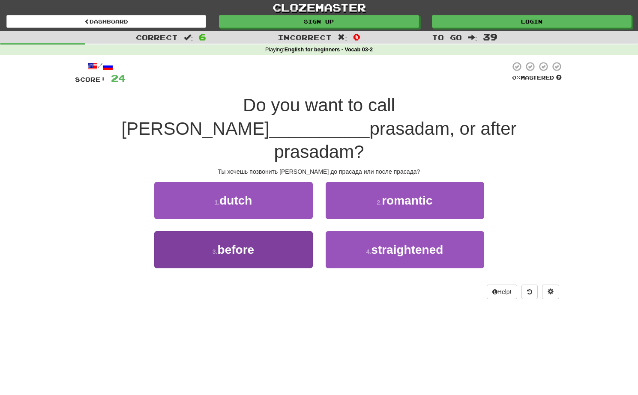
click at [285, 237] on button "3 . before" at bounding box center [233, 249] width 158 height 37
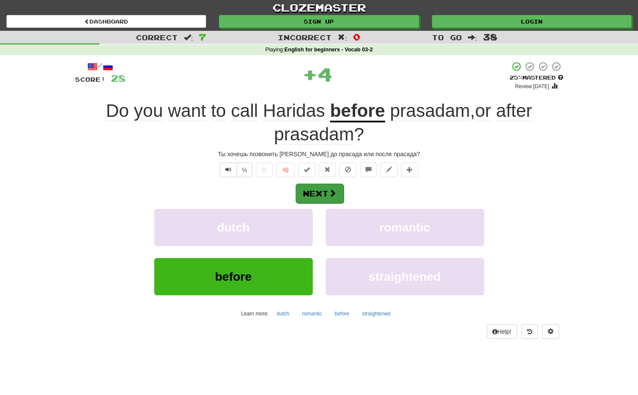
click at [305, 184] on button "Next" at bounding box center [320, 194] width 48 height 20
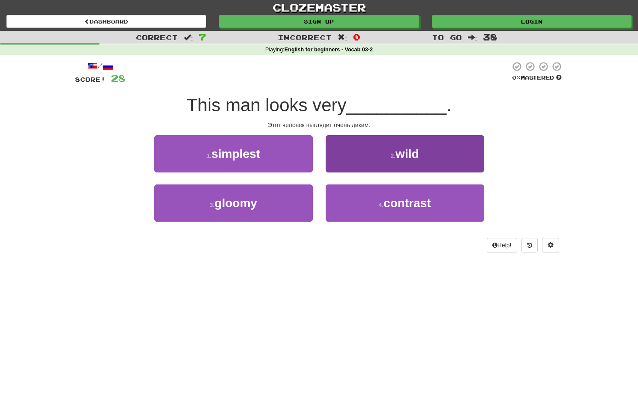
click at [359, 142] on button "2 . wild" at bounding box center [405, 153] width 158 height 37
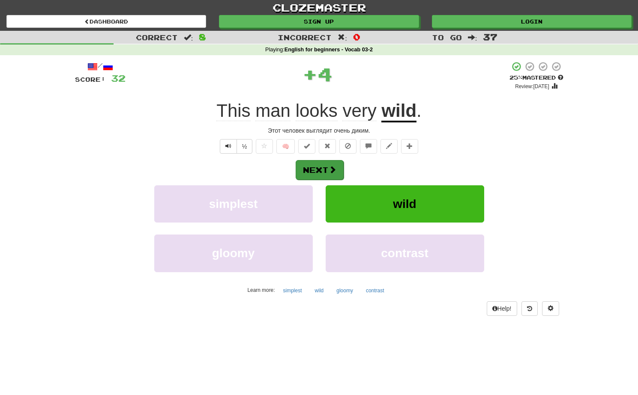
click at [334, 166] on span at bounding box center [333, 170] width 8 height 8
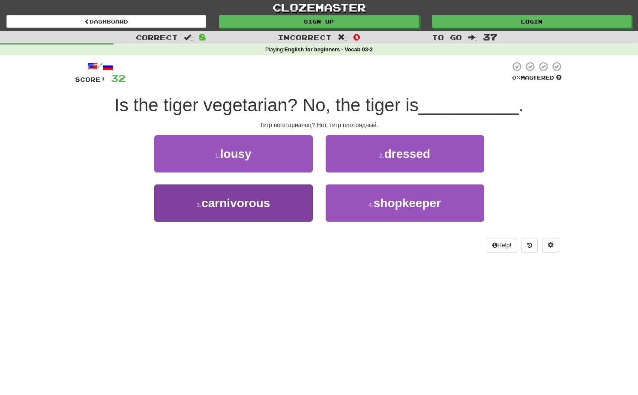
click at [247, 209] on button "3 . carnivorous" at bounding box center [233, 203] width 158 height 37
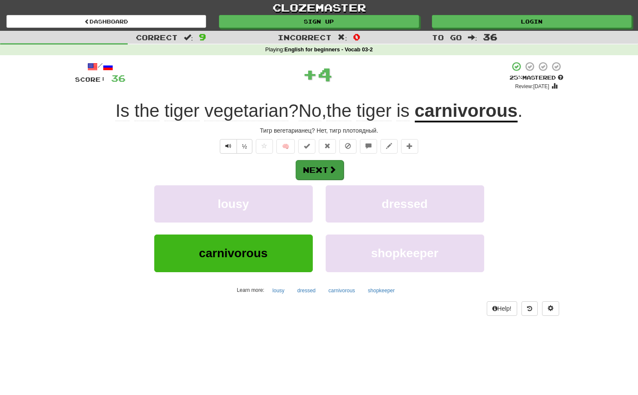
click at [319, 166] on button "Next" at bounding box center [320, 170] width 48 height 20
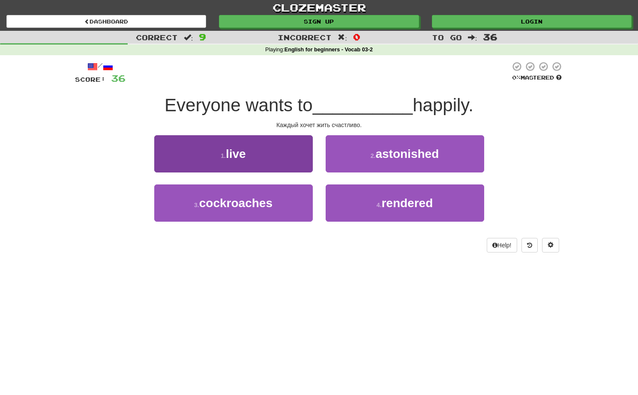
click at [291, 150] on button "1 . live" at bounding box center [233, 153] width 158 height 37
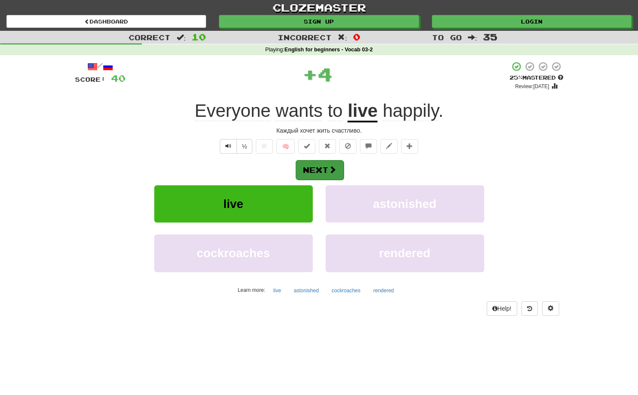
click at [315, 166] on button "Next" at bounding box center [320, 170] width 48 height 20
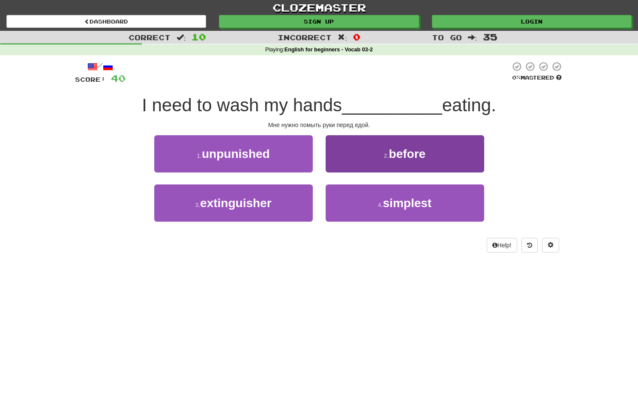
click at [338, 161] on button "2 . before" at bounding box center [405, 153] width 158 height 37
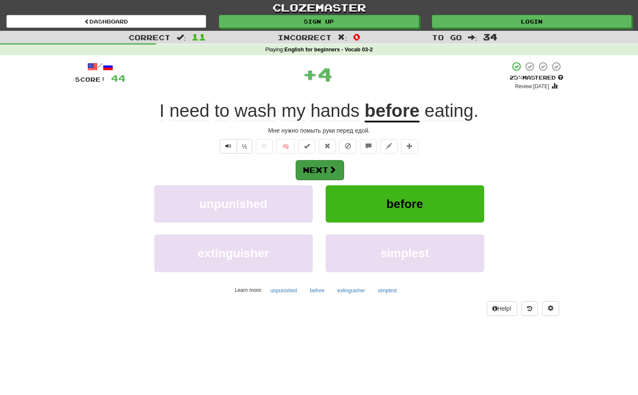
click at [331, 166] on span at bounding box center [333, 170] width 8 height 8
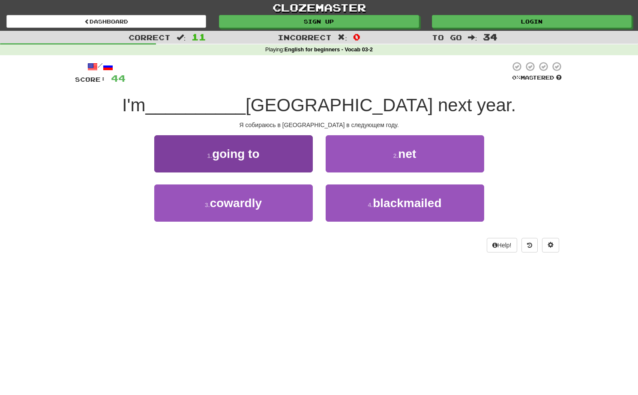
click at [263, 157] on button "1 . going to" at bounding box center [233, 153] width 158 height 37
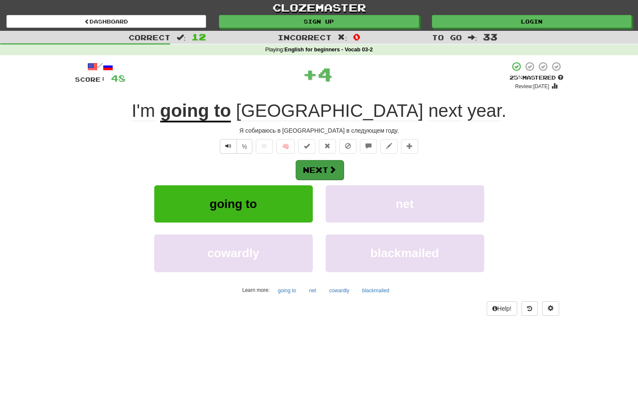
click at [299, 163] on button "Next" at bounding box center [320, 170] width 48 height 20
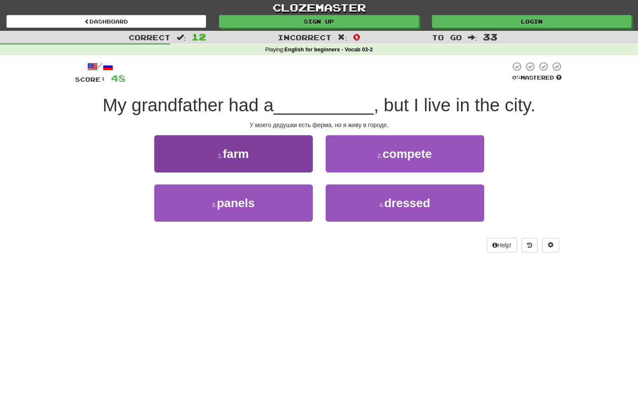
click at [296, 146] on button "1 . farm" at bounding box center [233, 153] width 158 height 37
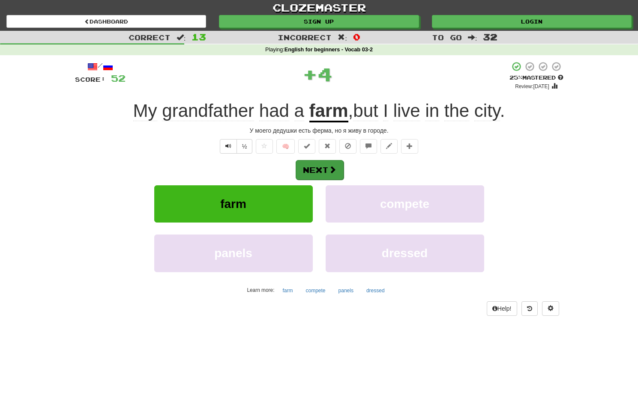
click at [322, 167] on button "Next" at bounding box center [320, 170] width 48 height 20
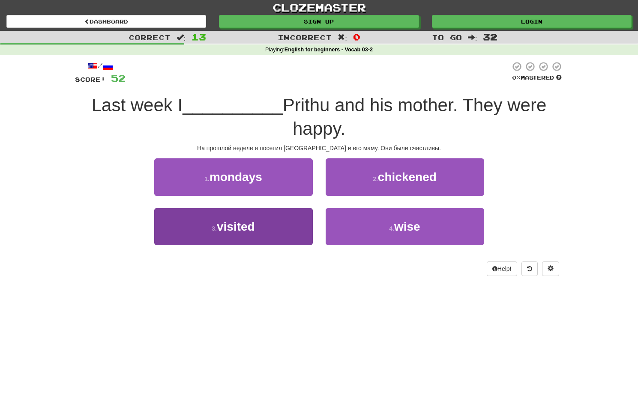
click at [287, 230] on button "3 . visited" at bounding box center [233, 226] width 158 height 37
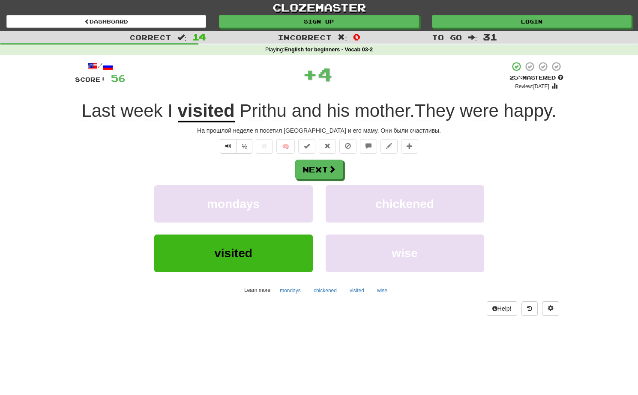
click at [318, 179] on div "Next mondays chickened visited wise Learn more: mondays chickened visited wise" at bounding box center [319, 229] width 488 height 138
click at [314, 169] on button "Next" at bounding box center [320, 170] width 48 height 20
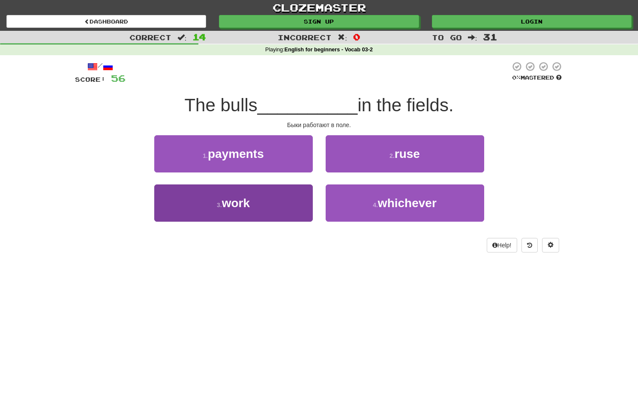
click at [280, 201] on button "3 . work" at bounding box center [233, 203] width 158 height 37
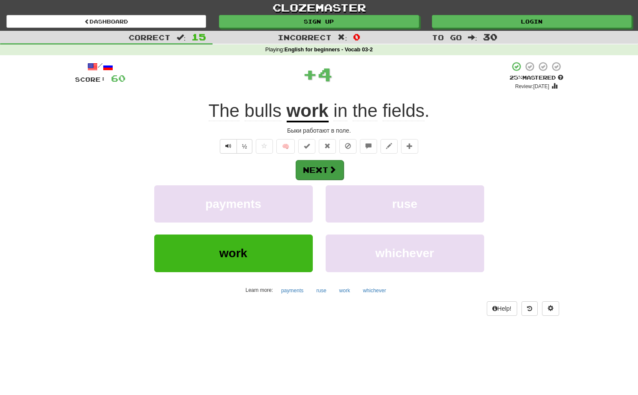
click at [315, 161] on button "Next" at bounding box center [320, 170] width 48 height 20
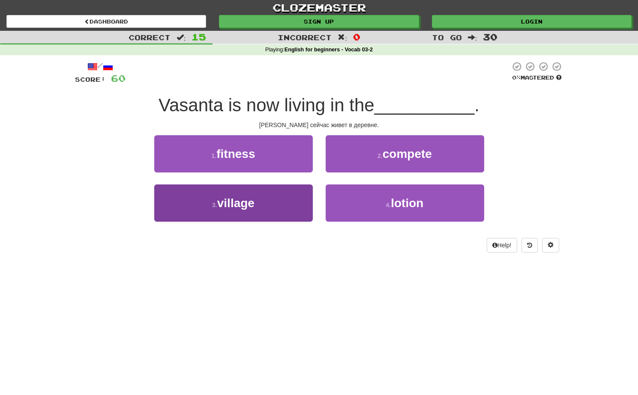
click at [279, 201] on button "3 . village" at bounding box center [233, 203] width 158 height 37
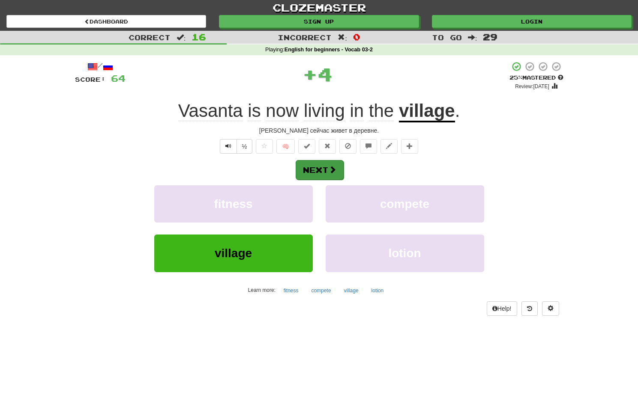
click at [329, 170] on span at bounding box center [333, 170] width 8 height 8
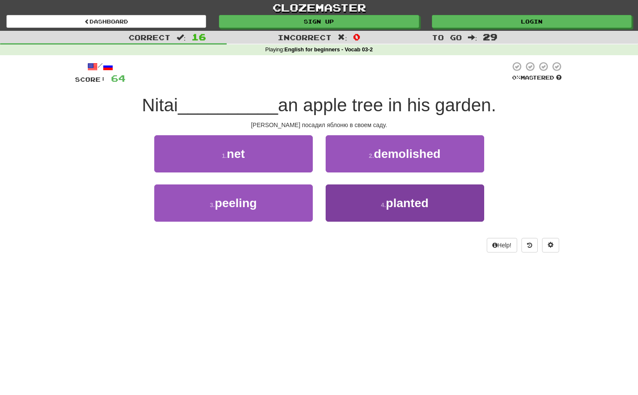
click at [359, 207] on button "4 . planted" at bounding box center [405, 203] width 158 height 37
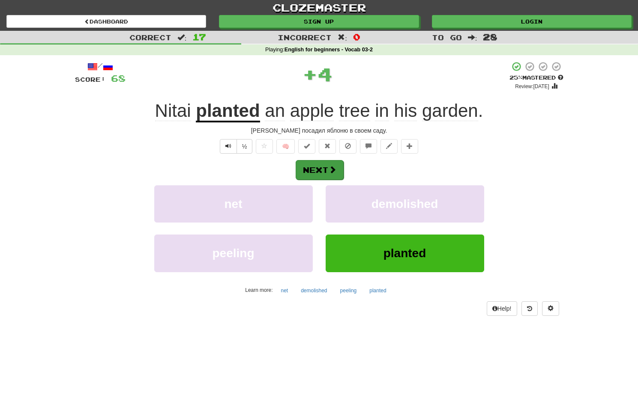
click at [332, 174] on button "Next" at bounding box center [320, 170] width 48 height 20
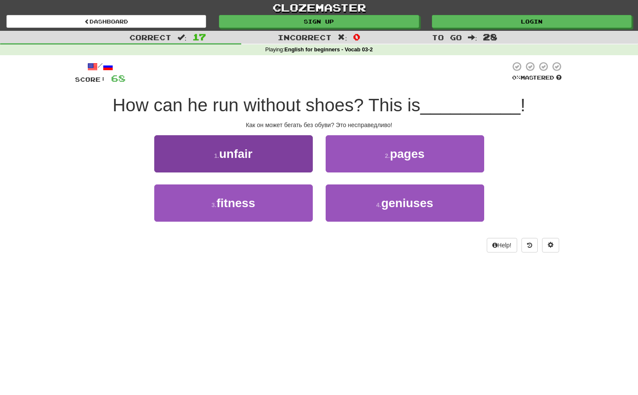
click at [292, 165] on button "1 . unfair" at bounding box center [233, 153] width 158 height 37
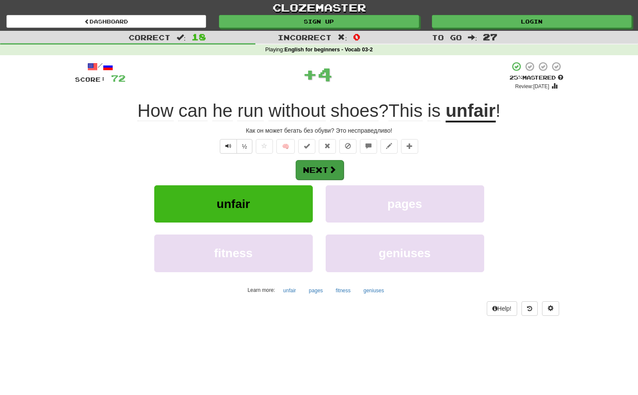
click at [323, 172] on button "Next" at bounding box center [320, 170] width 48 height 20
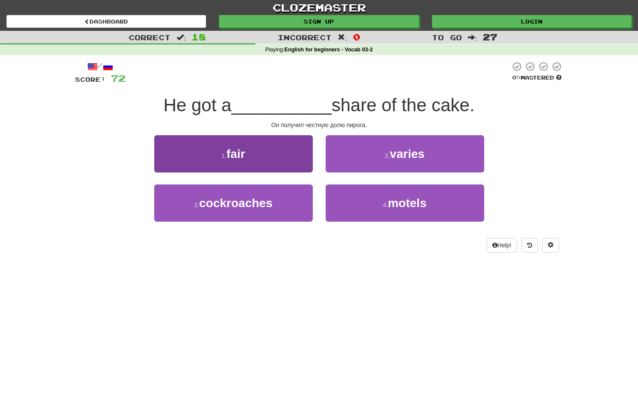
click at [284, 154] on button "1 . fair" at bounding box center [233, 153] width 158 height 37
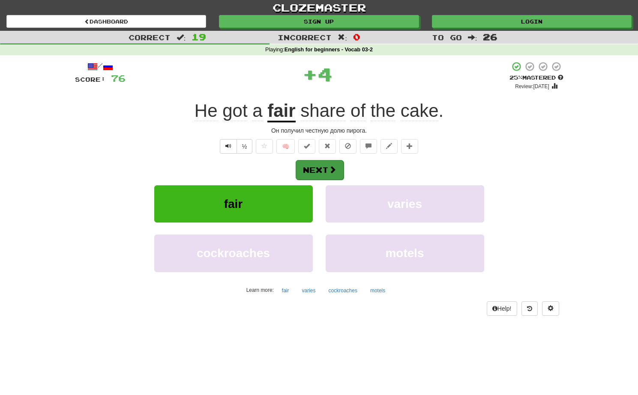
click at [322, 165] on button "Next" at bounding box center [320, 170] width 48 height 20
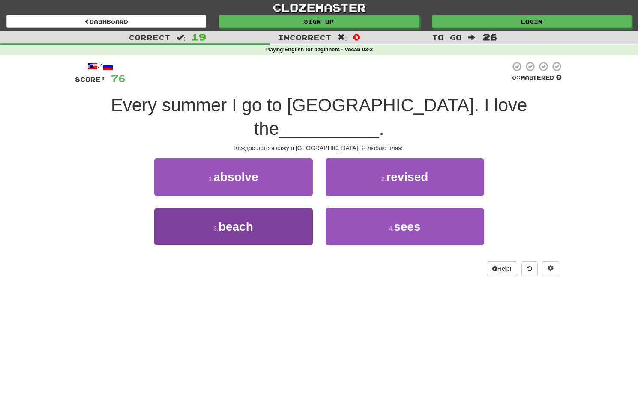
click at [283, 208] on button "3 . beach" at bounding box center [233, 226] width 158 height 37
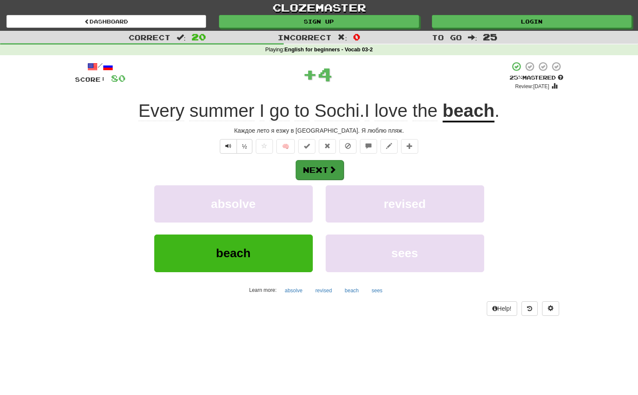
click at [307, 169] on button "Next" at bounding box center [320, 170] width 48 height 20
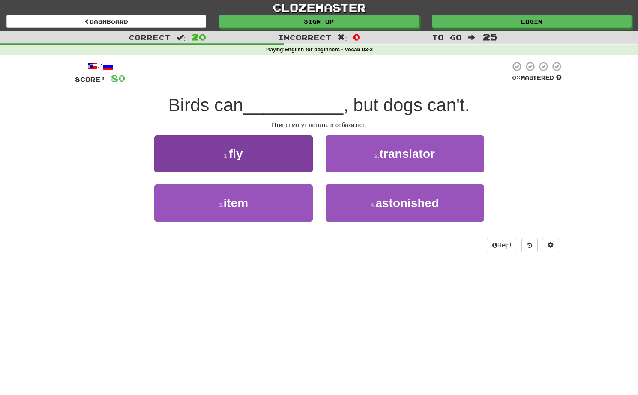
click at [295, 156] on button "1 . fly" at bounding box center [233, 153] width 158 height 37
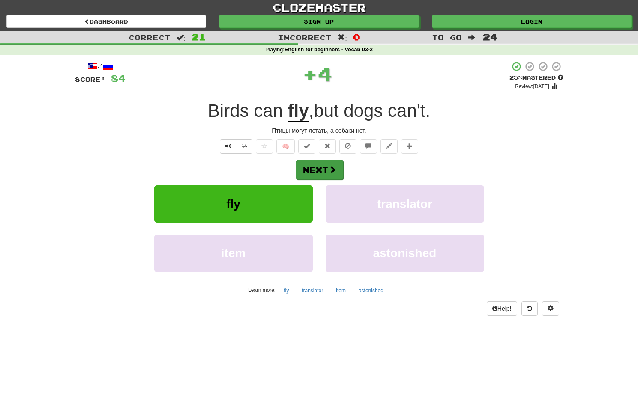
click at [316, 167] on button "Next" at bounding box center [320, 170] width 48 height 20
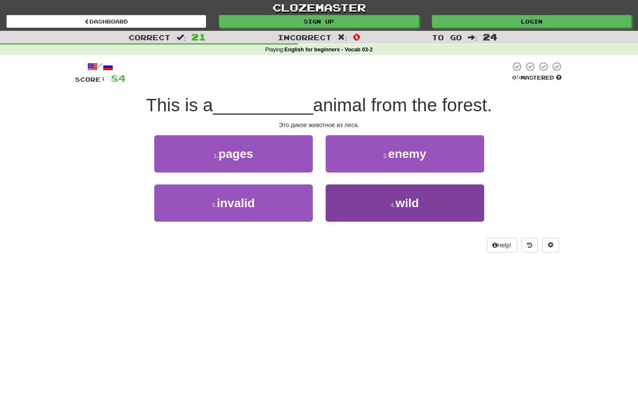
click at [347, 202] on button "4 . wild" at bounding box center [405, 203] width 158 height 37
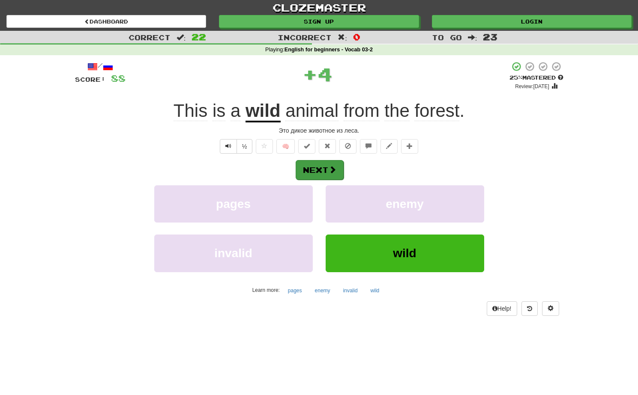
click at [320, 173] on button "Next" at bounding box center [320, 170] width 48 height 20
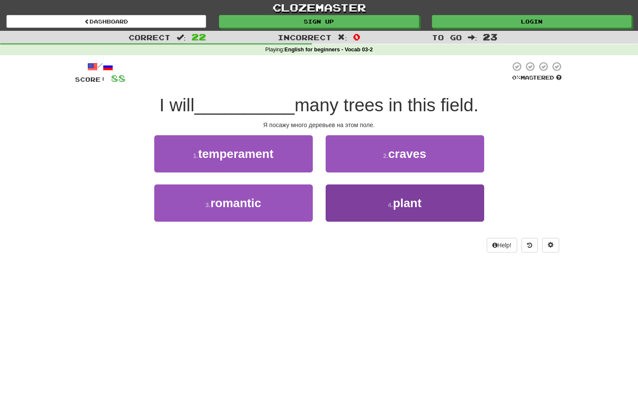
click at [347, 201] on button "4 . plant" at bounding box center [405, 203] width 158 height 37
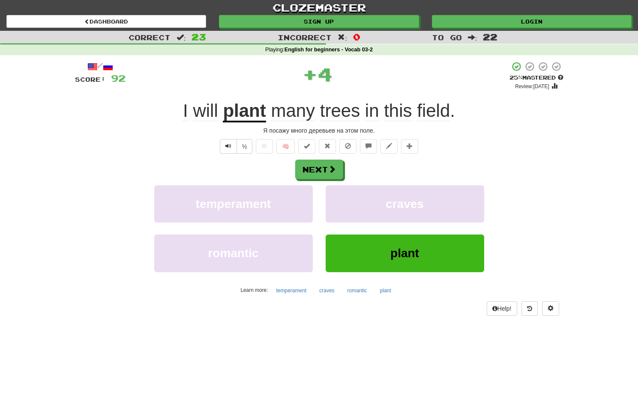
click at [319, 160] on div "Next" at bounding box center [319, 170] width 488 height 20
click at [319, 163] on button "Next" at bounding box center [320, 170] width 48 height 20
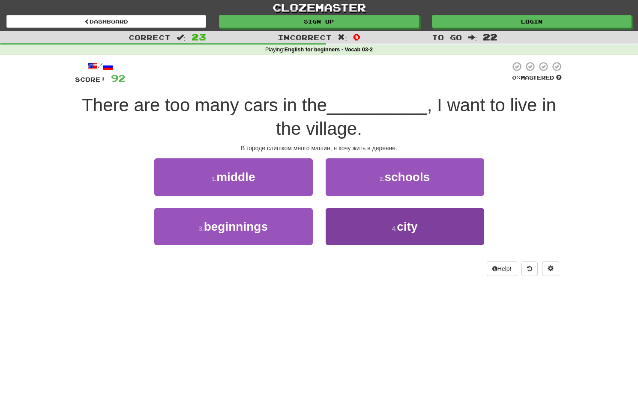
click at [380, 219] on button "4 . city" at bounding box center [405, 226] width 158 height 37
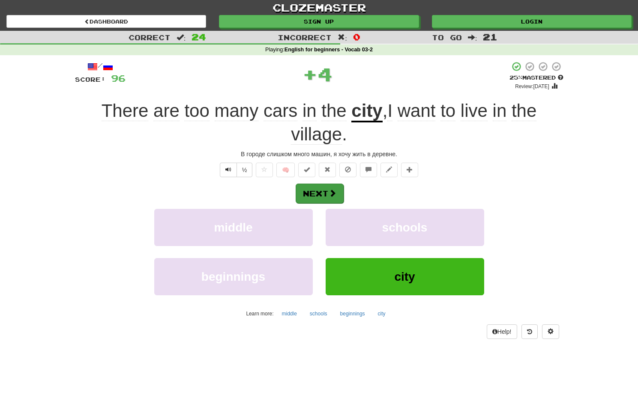
click at [335, 194] on span at bounding box center [333, 193] width 8 height 8
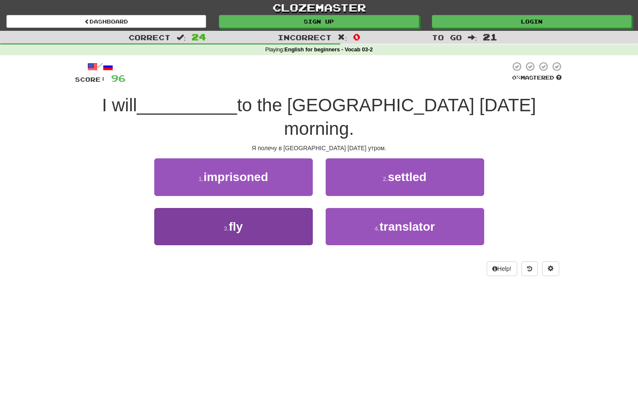
click at [284, 208] on button "3 . fly" at bounding box center [233, 226] width 158 height 37
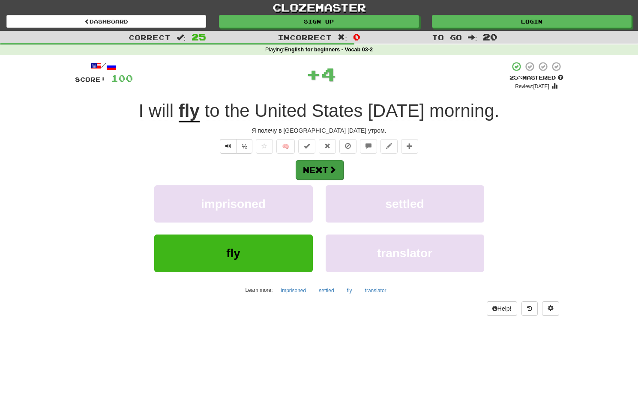
click at [316, 169] on button "Next" at bounding box center [320, 170] width 48 height 20
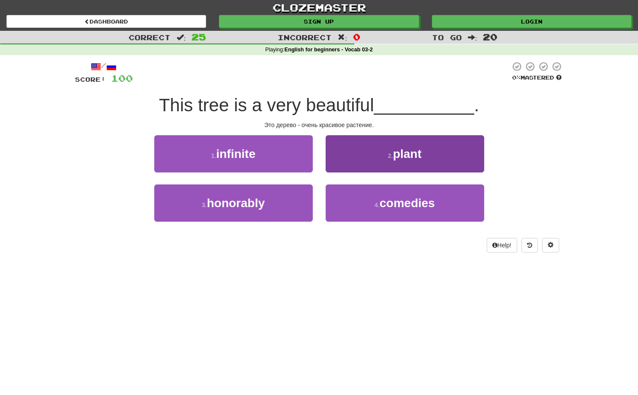
click at [371, 151] on button "2 . plant" at bounding box center [405, 153] width 158 height 37
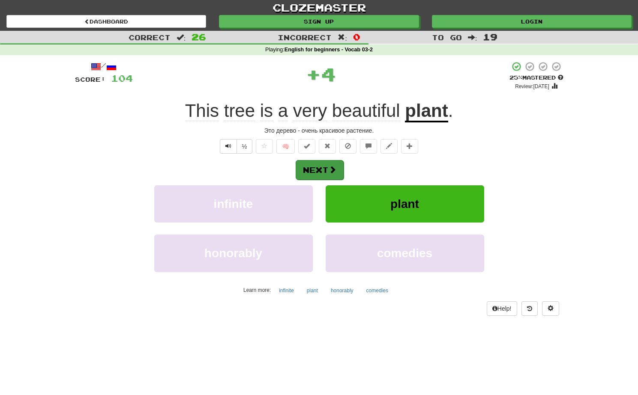
click at [314, 172] on button "Next" at bounding box center [320, 170] width 48 height 20
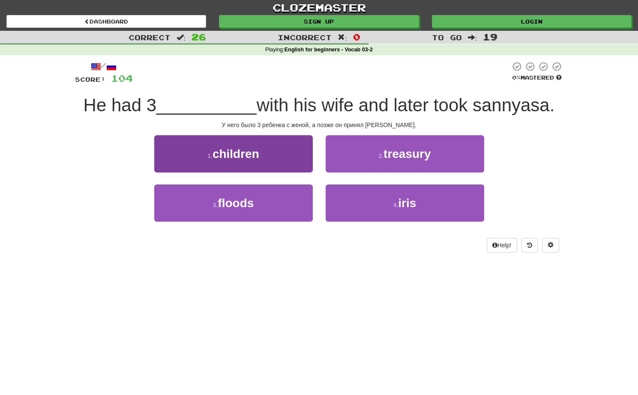
click at [282, 146] on button "1 . children" at bounding box center [233, 153] width 158 height 37
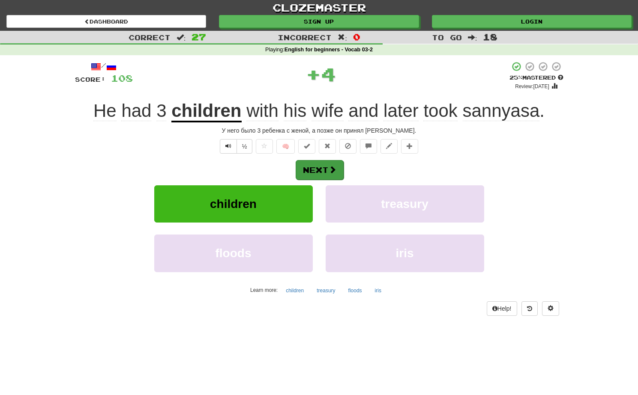
click at [311, 166] on button "Next" at bounding box center [320, 170] width 48 height 20
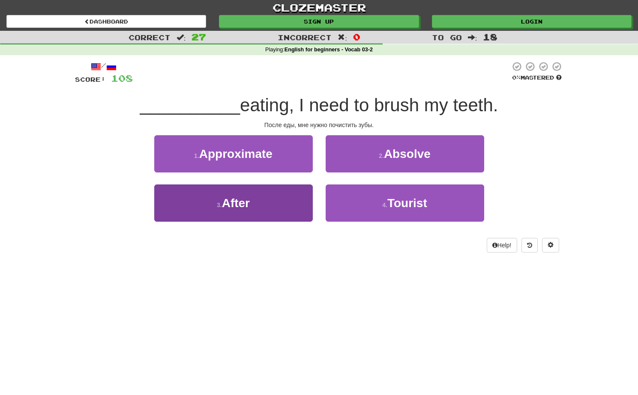
click at [274, 206] on button "3 . After" at bounding box center [233, 203] width 158 height 37
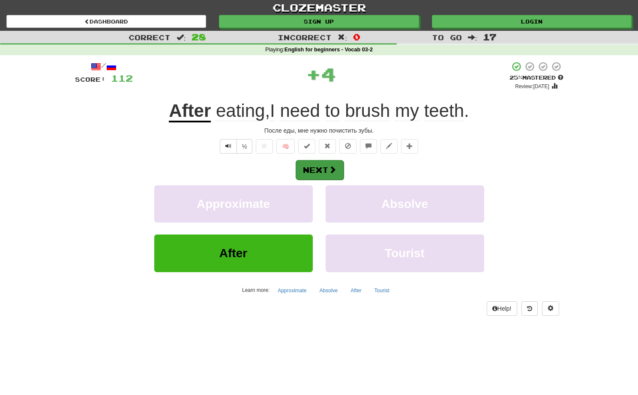
click at [315, 170] on button "Next" at bounding box center [320, 170] width 48 height 20
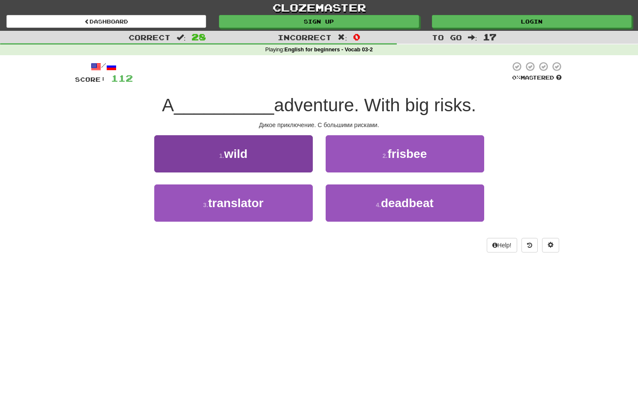
click at [279, 159] on button "1 . wild" at bounding box center [233, 153] width 158 height 37
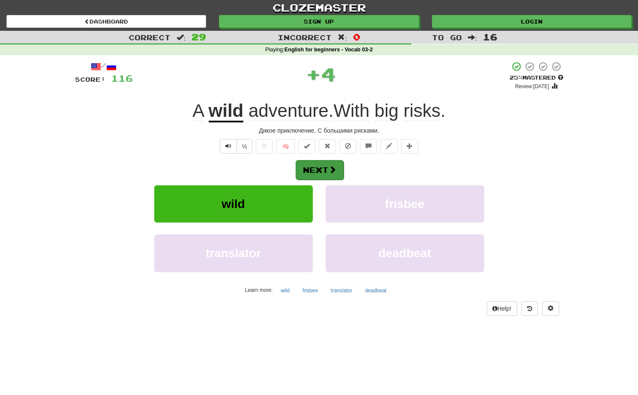
click at [309, 168] on button "Next" at bounding box center [320, 170] width 48 height 20
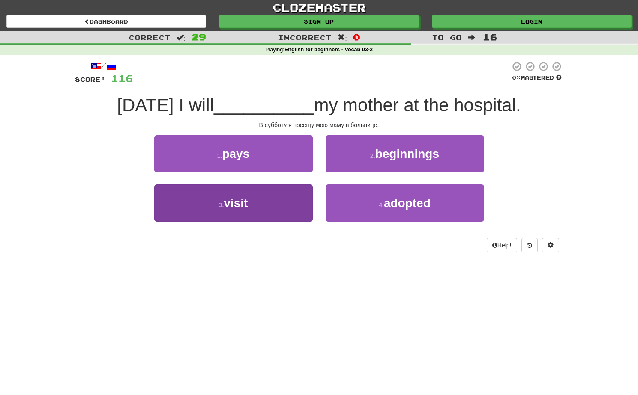
click at [290, 206] on button "3 . visit" at bounding box center [233, 203] width 158 height 37
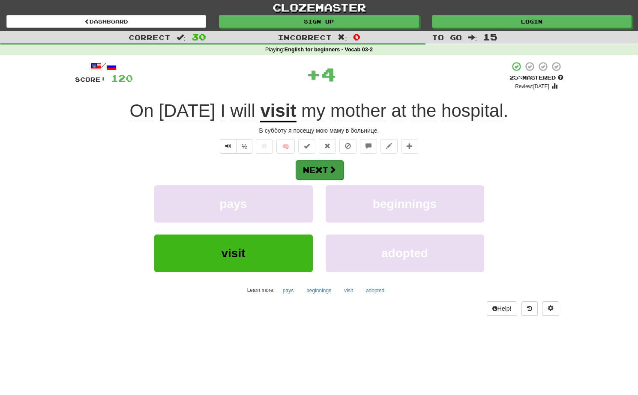
click at [325, 170] on button "Next" at bounding box center [320, 170] width 48 height 20
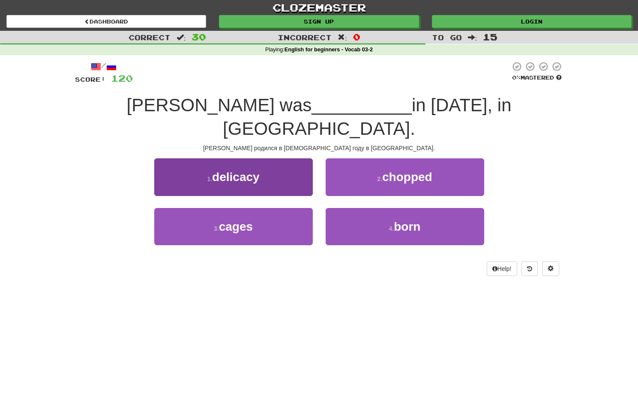
click at [283, 163] on button "1 . delicacy" at bounding box center [233, 176] width 158 height 37
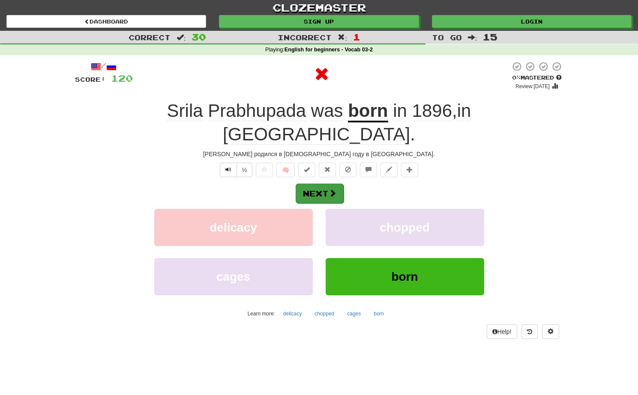
click at [316, 184] on button "Next" at bounding box center [320, 194] width 48 height 20
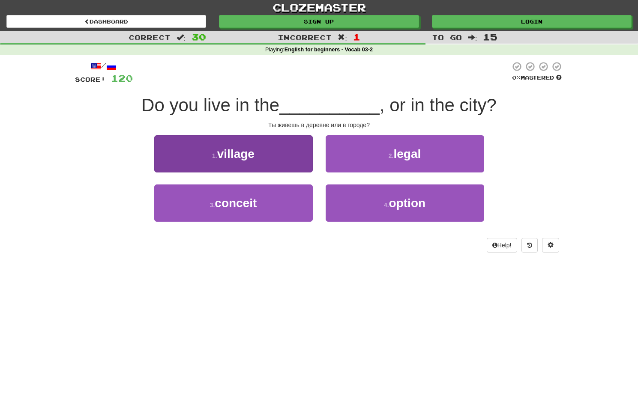
click at [282, 153] on button "1 . village" at bounding box center [233, 153] width 158 height 37
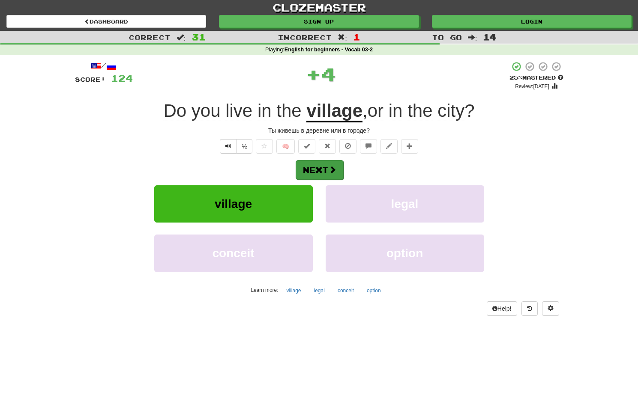
click at [311, 165] on button "Next" at bounding box center [320, 170] width 48 height 20
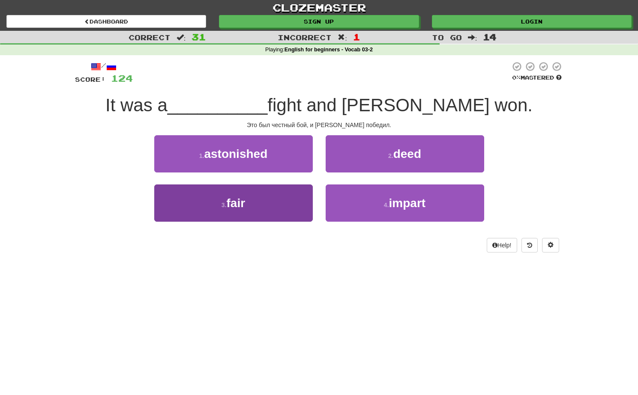
click at [273, 207] on button "3 . fair" at bounding box center [233, 203] width 158 height 37
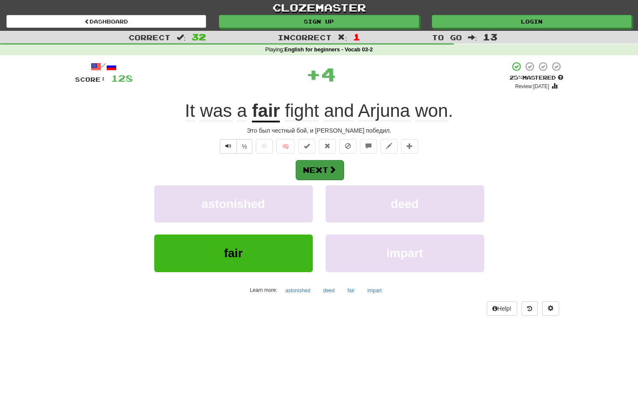
click at [305, 168] on button "Next" at bounding box center [320, 170] width 48 height 20
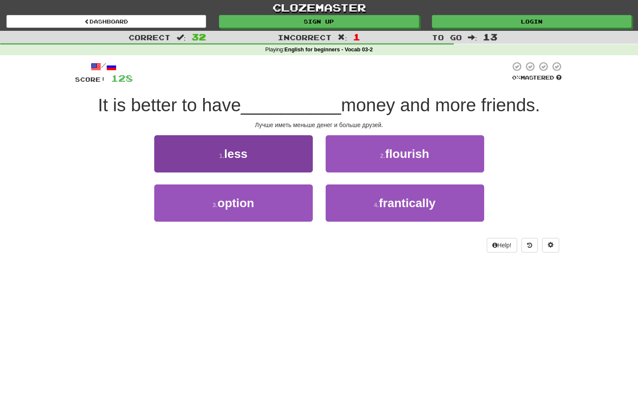
click at [304, 152] on button "1 . less" at bounding box center [233, 153] width 158 height 37
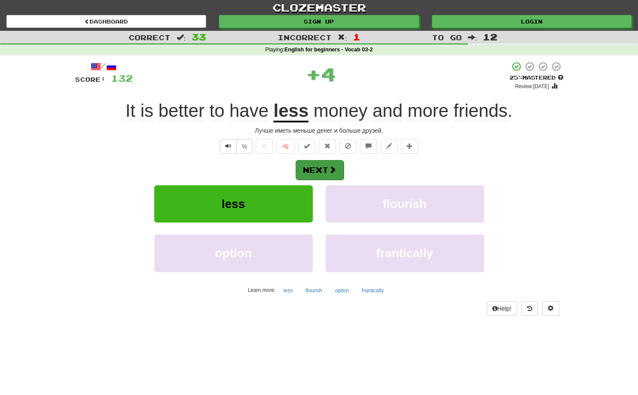
click at [324, 168] on button "Next" at bounding box center [320, 170] width 48 height 20
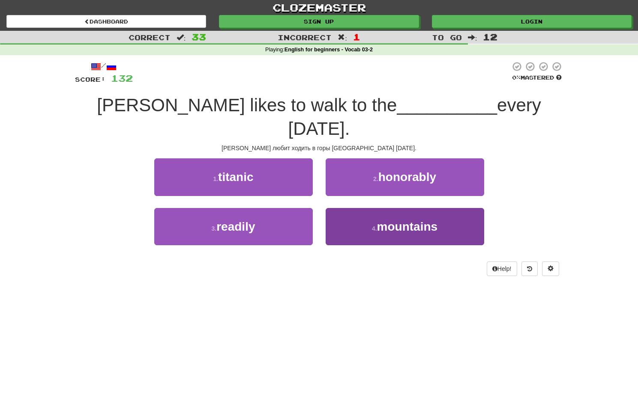
click at [380, 220] on span "mountains" at bounding box center [407, 226] width 61 height 13
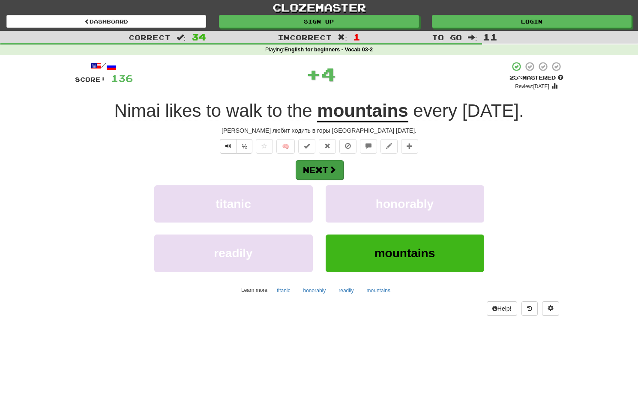
click at [336, 171] on button "Next" at bounding box center [320, 170] width 48 height 20
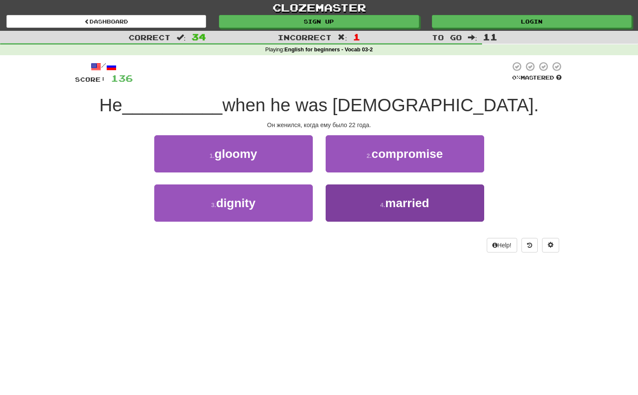
click at [353, 202] on button "4 . married" at bounding box center [405, 203] width 158 height 37
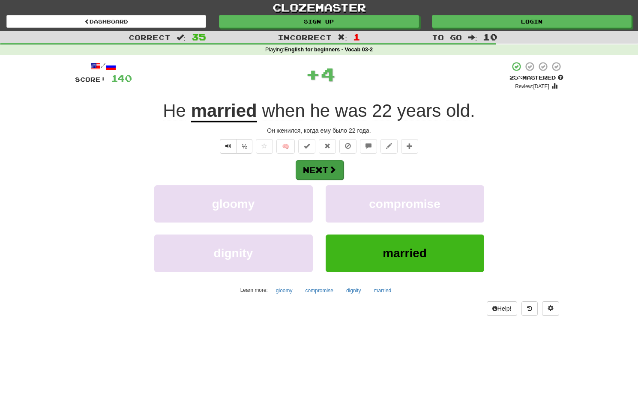
click at [326, 175] on button "Next" at bounding box center [320, 170] width 48 height 20
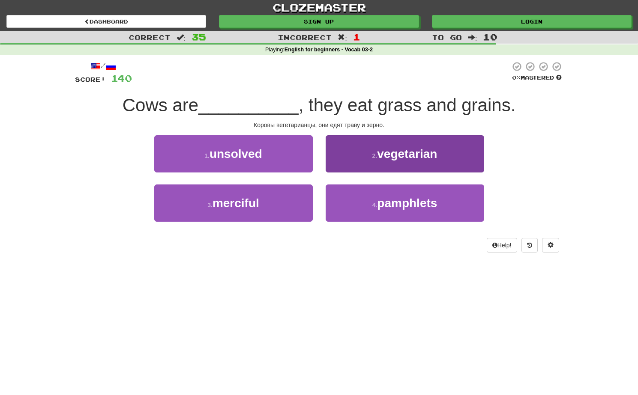
click at [344, 161] on button "2 . vegetarian" at bounding box center [405, 153] width 158 height 37
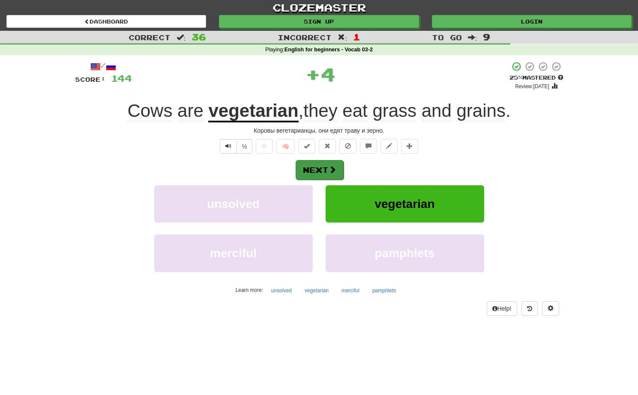
click at [316, 173] on button "Next" at bounding box center [320, 170] width 48 height 20
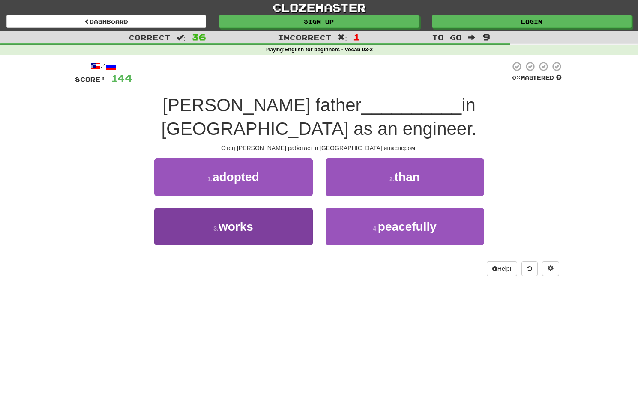
click at [274, 208] on button "3 . works" at bounding box center [233, 226] width 158 height 37
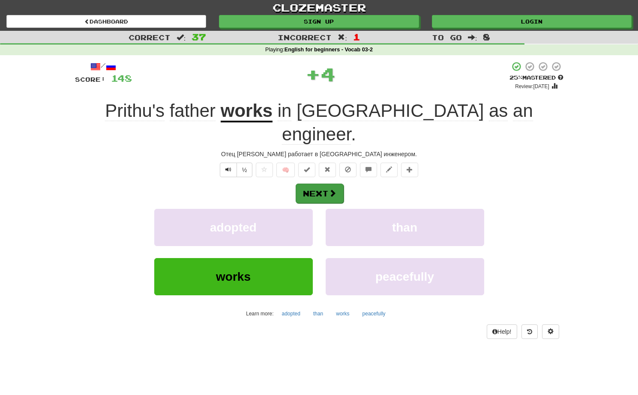
click at [306, 184] on button "Next" at bounding box center [320, 194] width 48 height 20
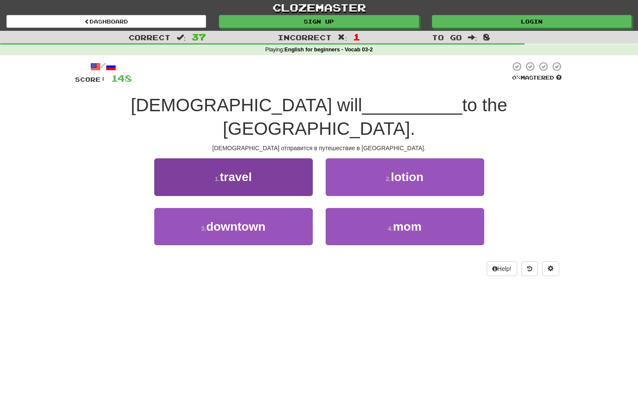
click at [252, 170] on span "travel" at bounding box center [236, 176] width 32 height 13
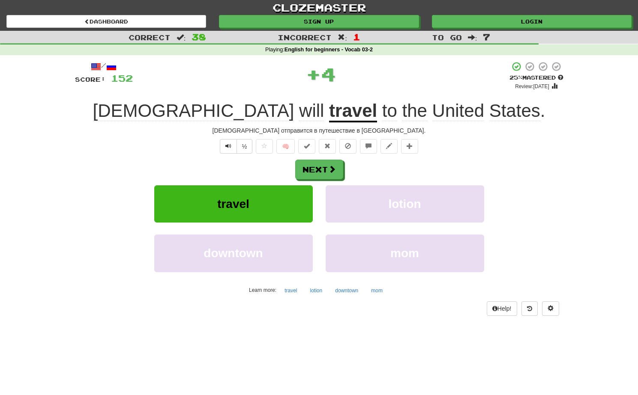
click at [314, 158] on div "/ Score: 152 + 4 25 % Mastered Review: [DATE] Bhishma will travel to [GEOGRAPHI…" at bounding box center [319, 188] width 488 height 254
click at [314, 164] on button "Next" at bounding box center [320, 170] width 48 height 20
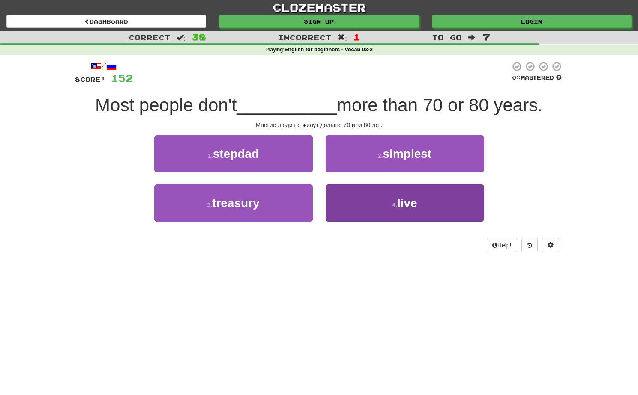
click at [340, 195] on button "4 . live" at bounding box center [405, 203] width 158 height 37
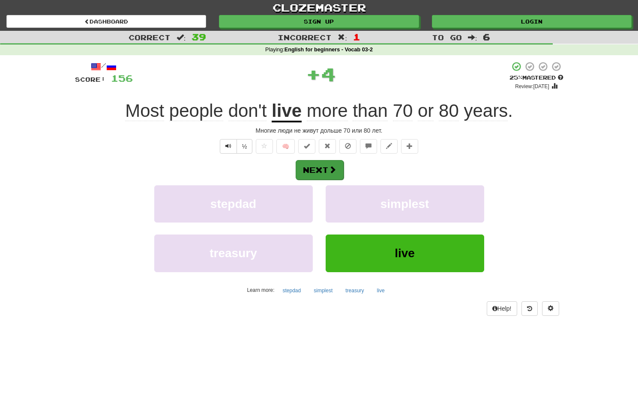
click at [323, 169] on button "Next" at bounding box center [320, 170] width 48 height 20
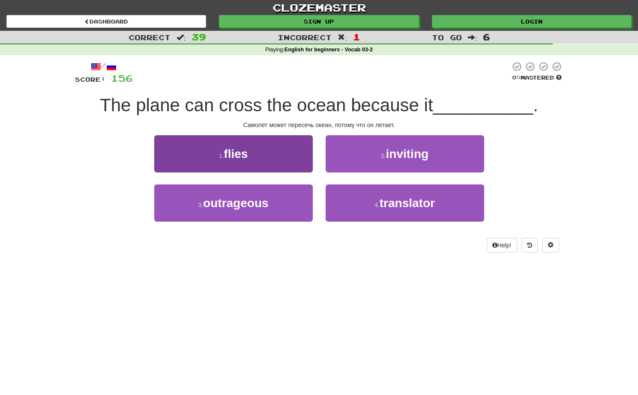
click at [293, 156] on button "1 . flies" at bounding box center [233, 153] width 158 height 37
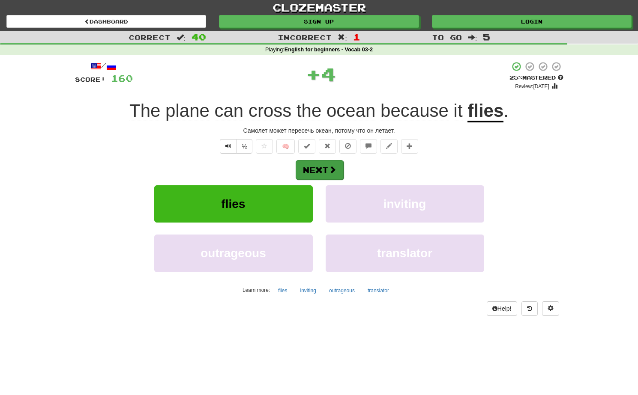
click at [320, 170] on button "Next" at bounding box center [320, 170] width 48 height 20
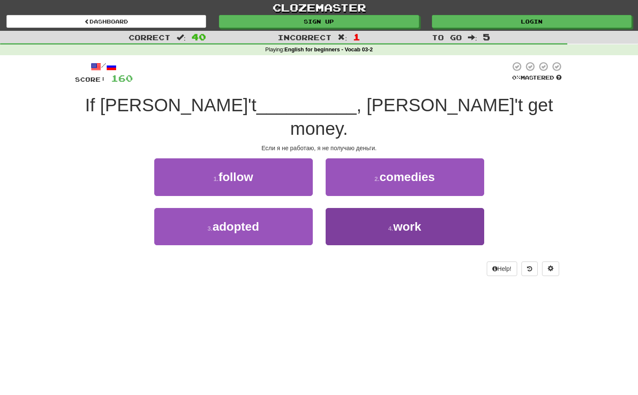
click at [361, 210] on button "4 . work" at bounding box center [405, 226] width 158 height 37
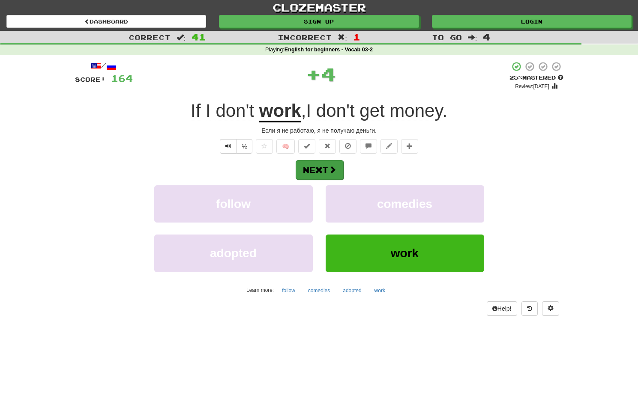
click at [331, 169] on span at bounding box center [333, 170] width 8 height 8
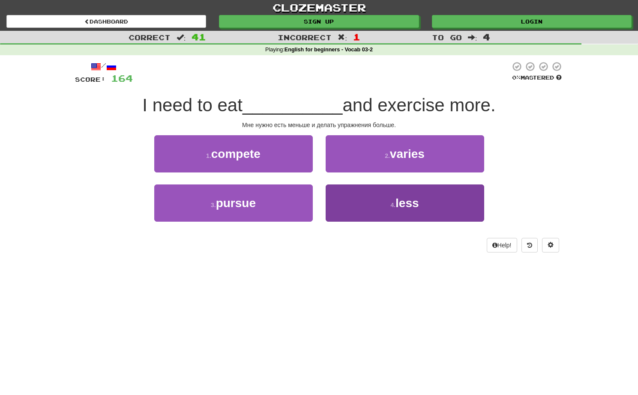
click at [342, 191] on button "4 . less" at bounding box center [405, 203] width 158 height 37
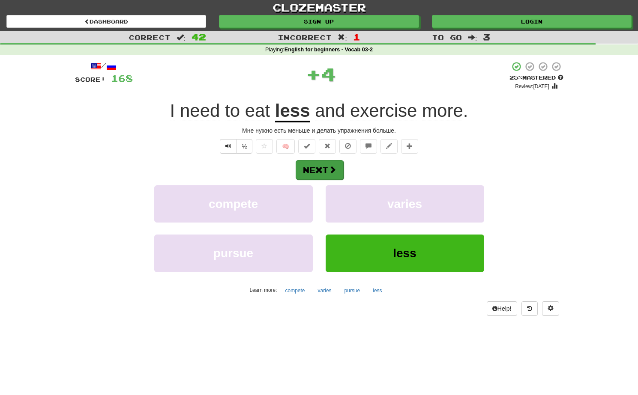
click at [326, 170] on button "Next" at bounding box center [320, 170] width 48 height 20
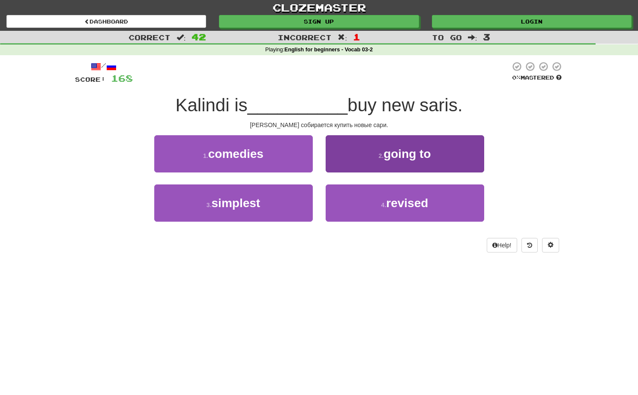
click at [338, 153] on button "2 . going to" at bounding box center [405, 153] width 158 height 37
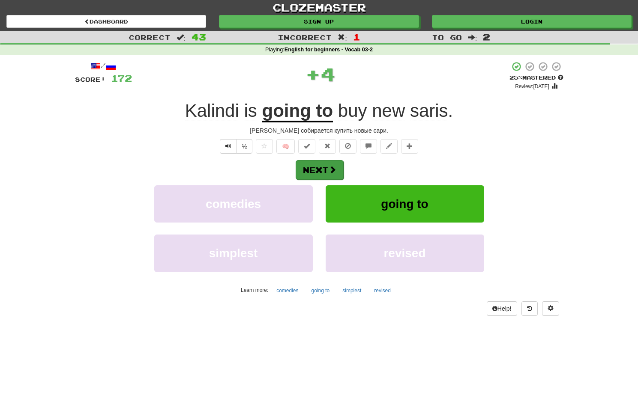
click at [324, 166] on button "Next" at bounding box center [320, 170] width 48 height 20
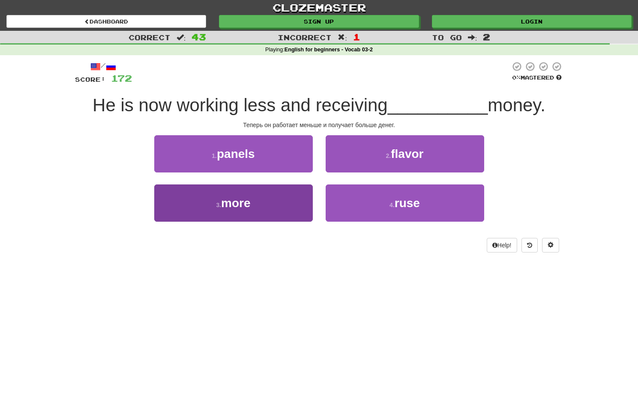
click at [289, 201] on button "3 . more" at bounding box center [233, 203] width 158 height 37
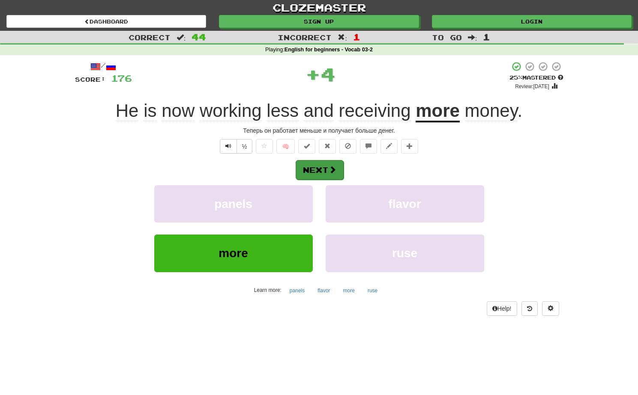
click at [331, 169] on span at bounding box center [333, 170] width 8 height 8
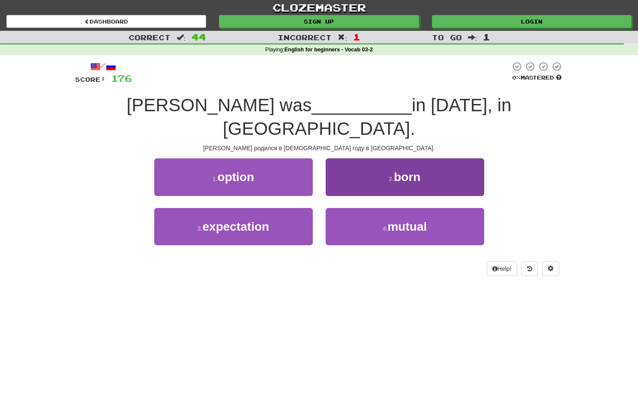
click at [404, 170] on span "born" at bounding box center [407, 176] width 27 height 13
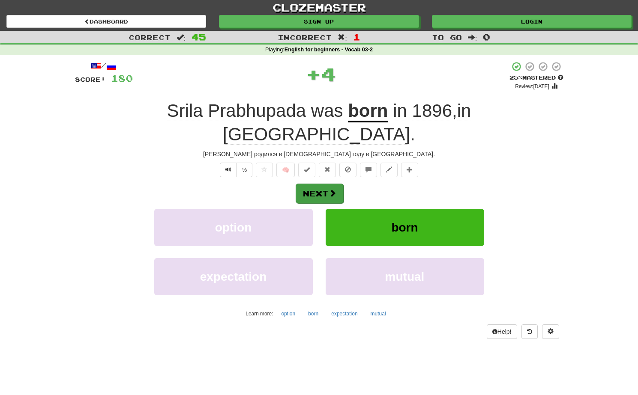
click at [322, 184] on button "Next" at bounding box center [320, 194] width 48 height 20
